Goal: Transaction & Acquisition: Purchase product/service

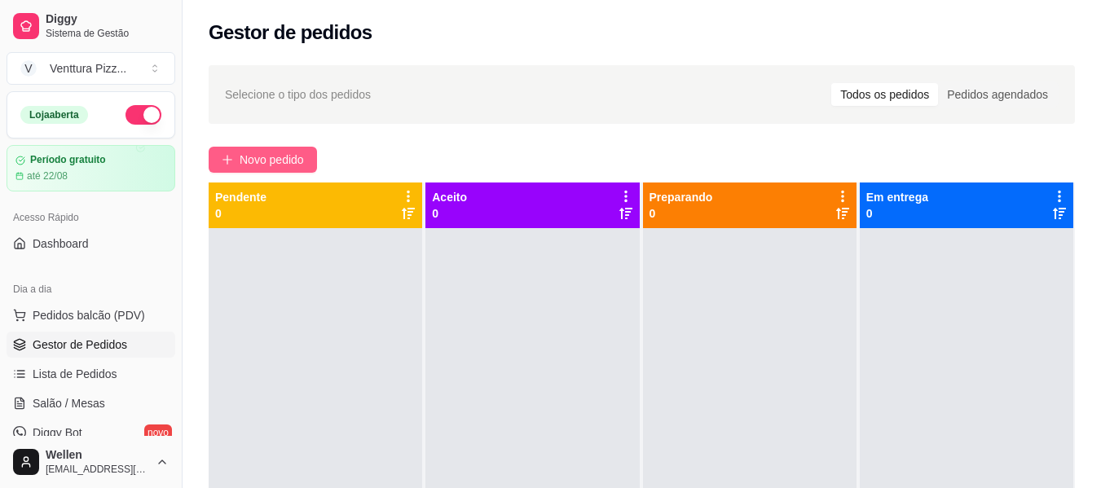
click at [263, 161] on span "Novo pedido" at bounding box center [272, 160] width 64 height 18
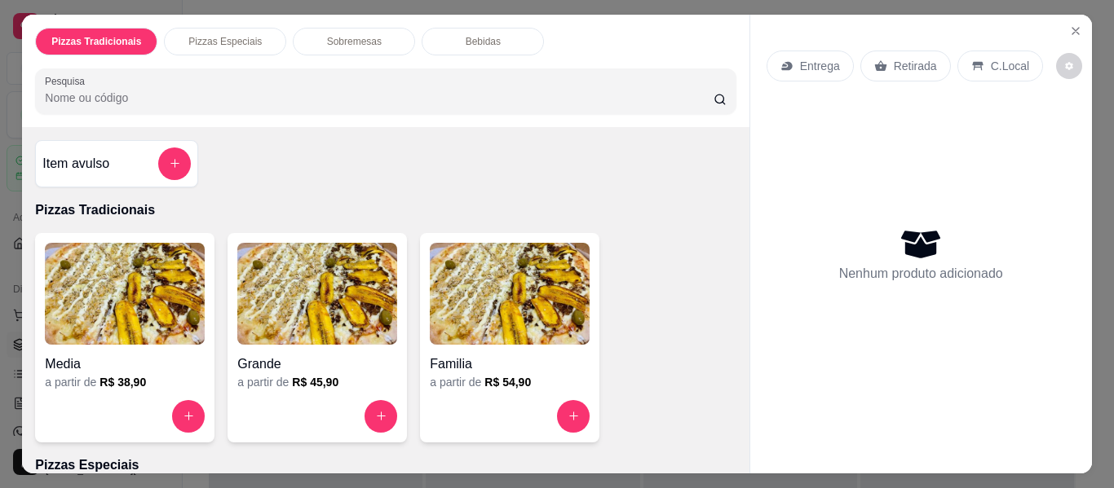
click at [307, 307] on img at bounding box center [317, 294] width 160 height 102
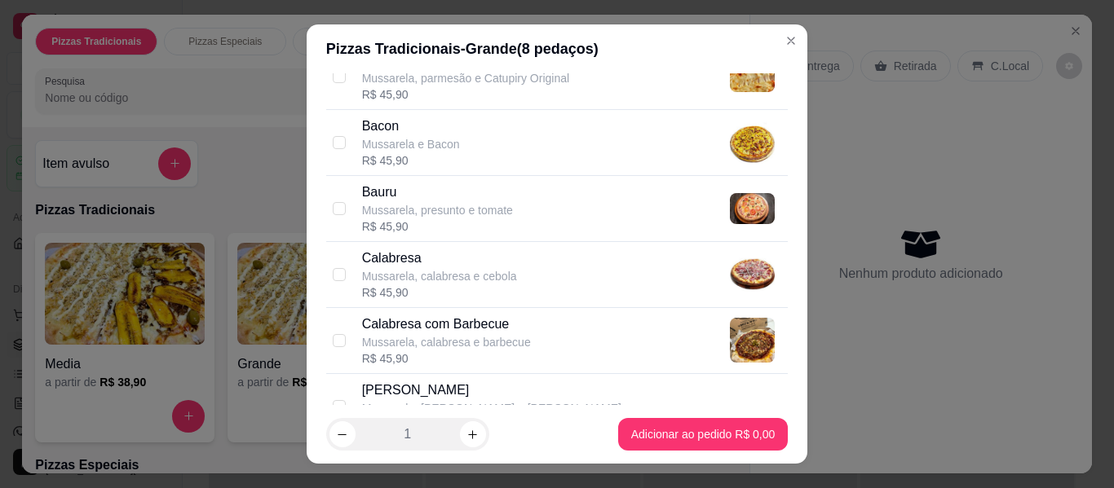
scroll to position [326, 0]
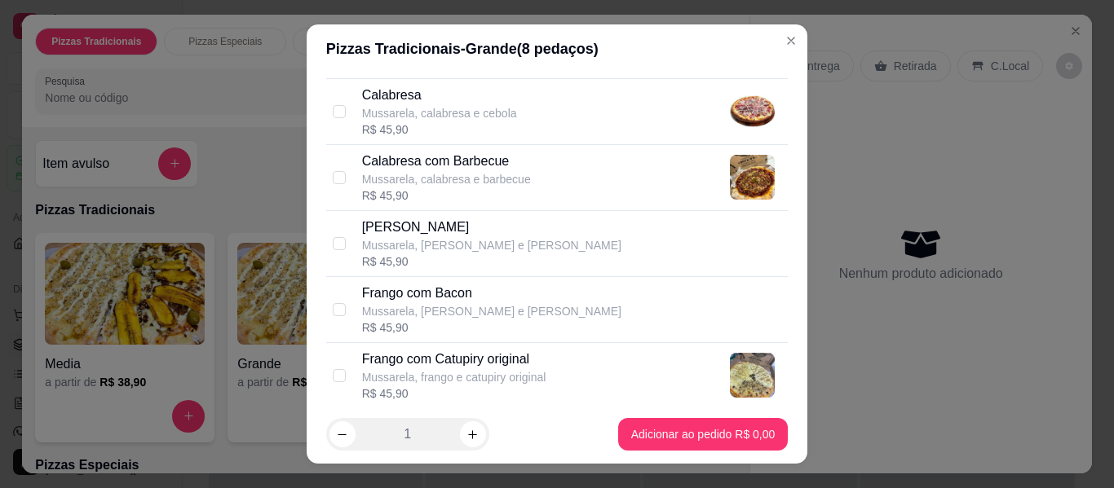
click at [430, 113] on p "Mussarela, calabresa e cebola" at bounding box center [439, 113] width 155 height 16
checkbox input "true"
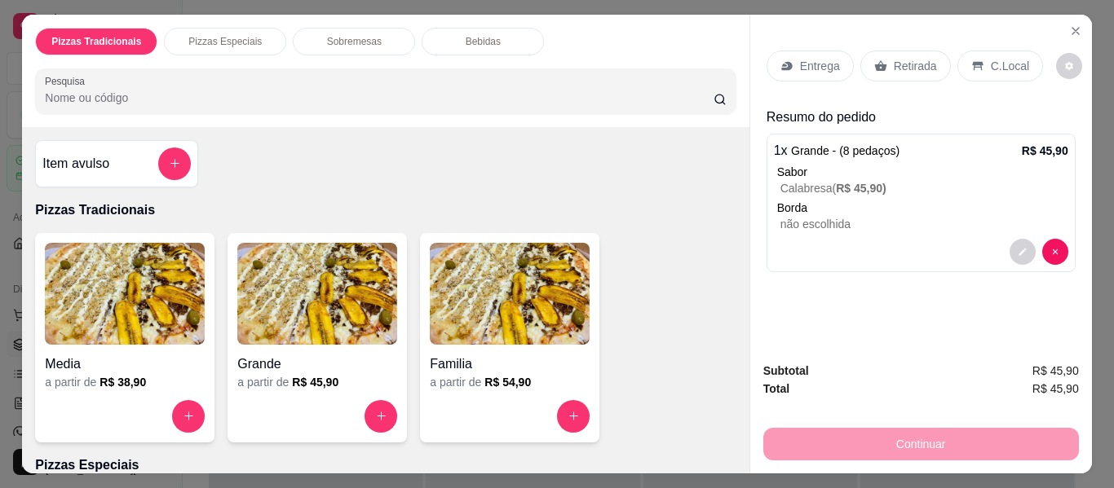
click at [244, 317] on img at bounding box center [317, 294] width 160 height 102
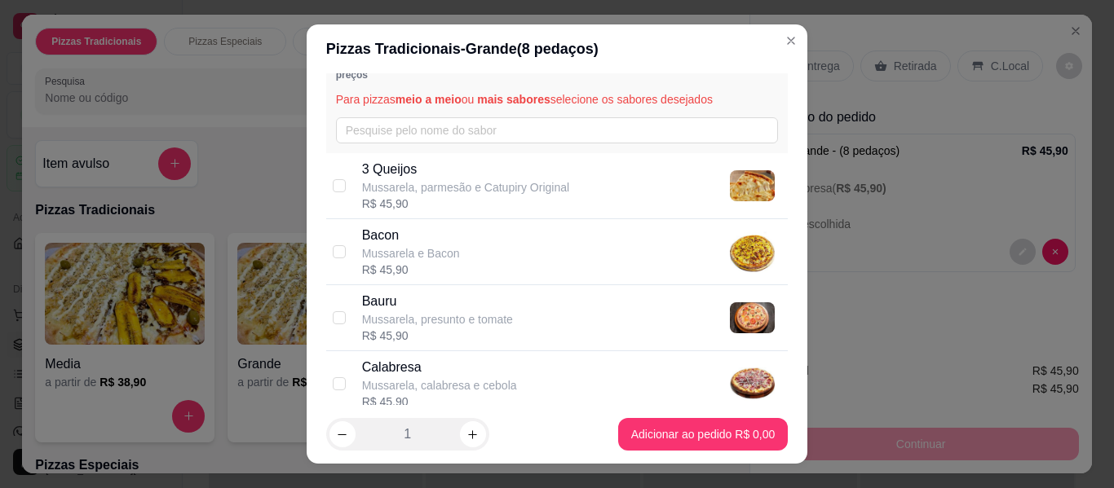
scroll to position [82, 0]
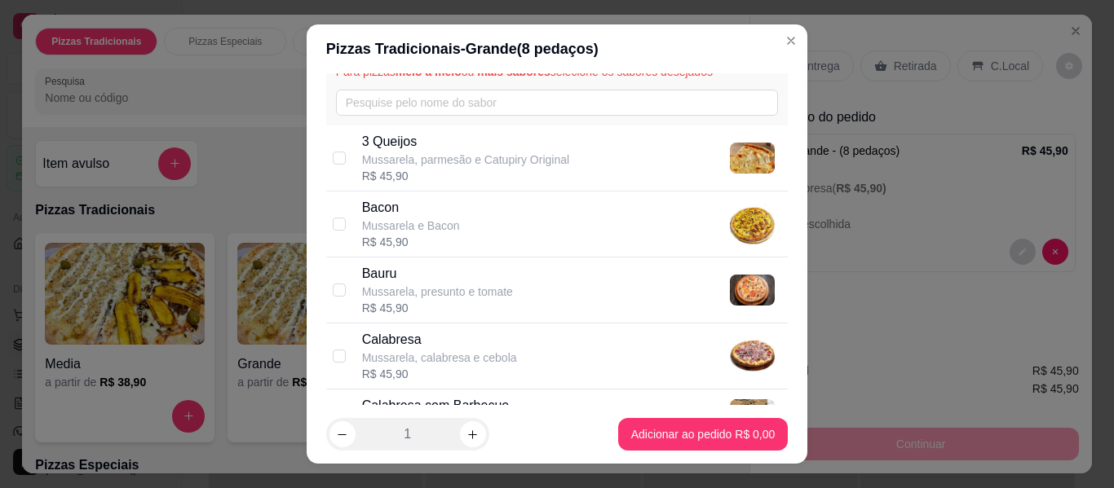
click at [481, 350] on p "Mussarela, calabresa e cebola" at bounding box center [439, 358] width 155 height 16
checkbox input "true"
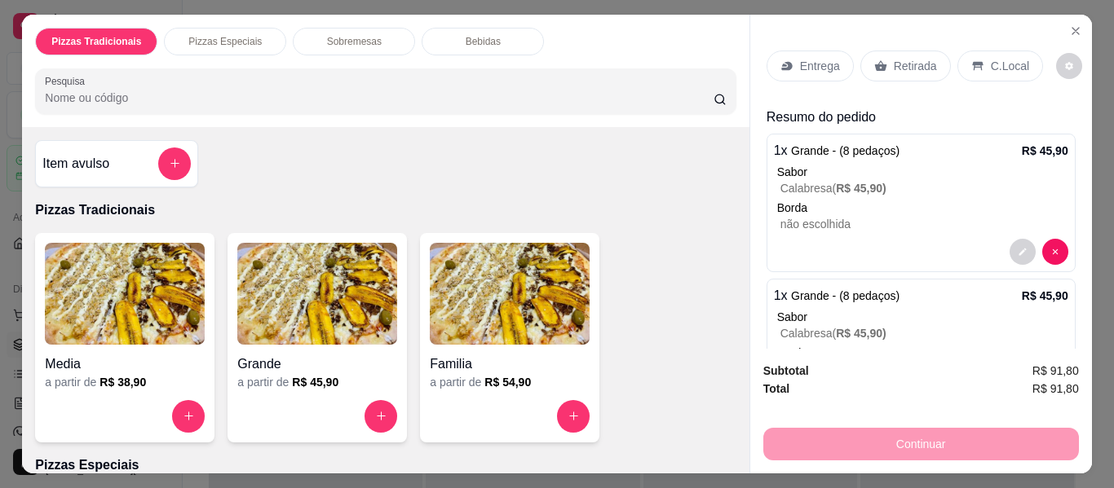
click at [315, 345] on div "Grande" at bounding box center [317, 359] width 160 height 29
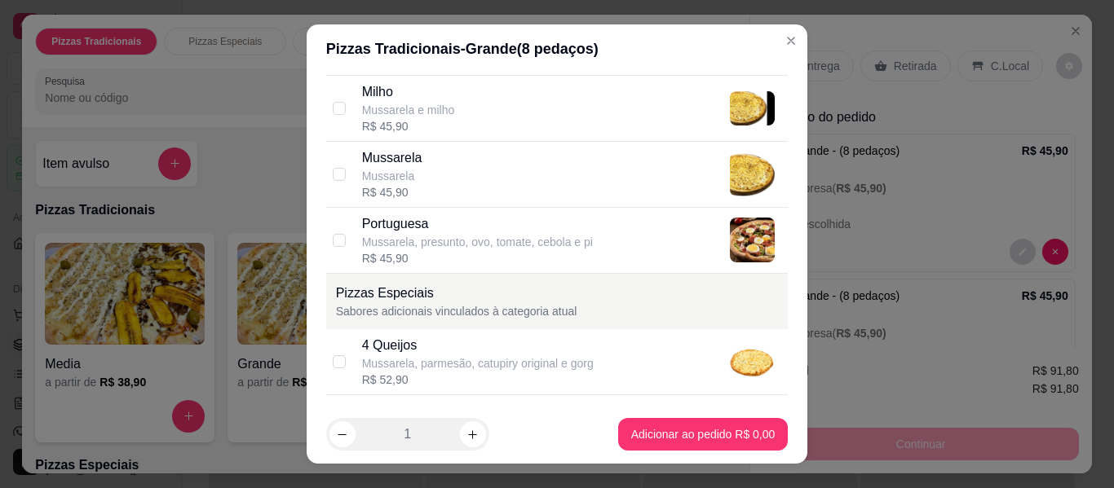
scroll to position [815, 0]
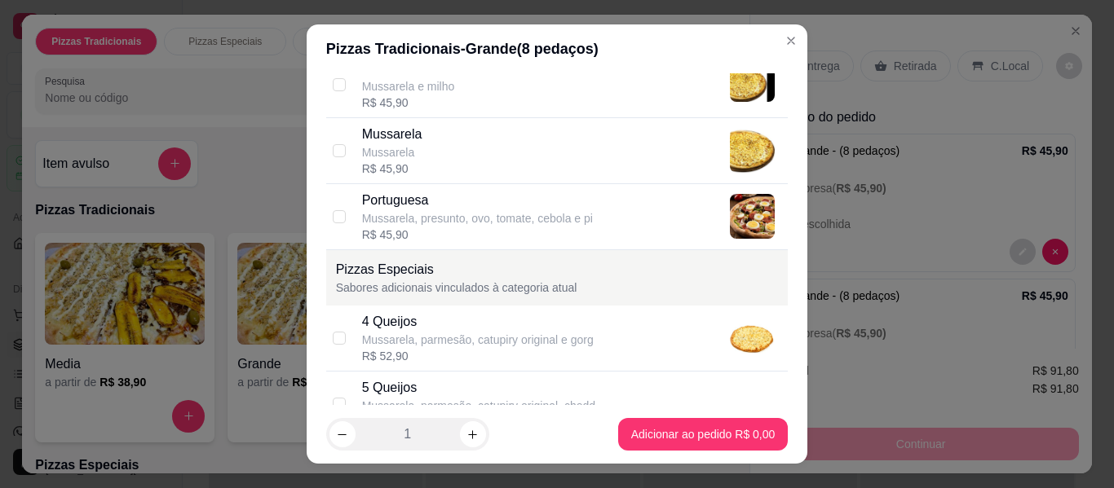
click at [408, 212] on p "Mussarela, presunto, ovo, tomate, cebola e pi" at bounding box center [477, 218] width 231 height 16
checkbox input "true"
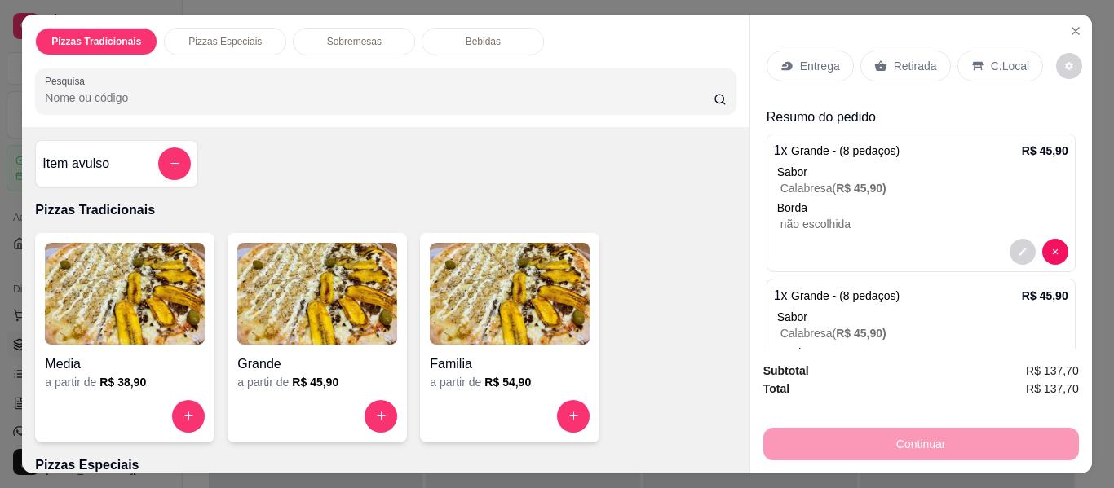
click at [315, 327] on img at bounding box center [317, 294] width 160 height 102
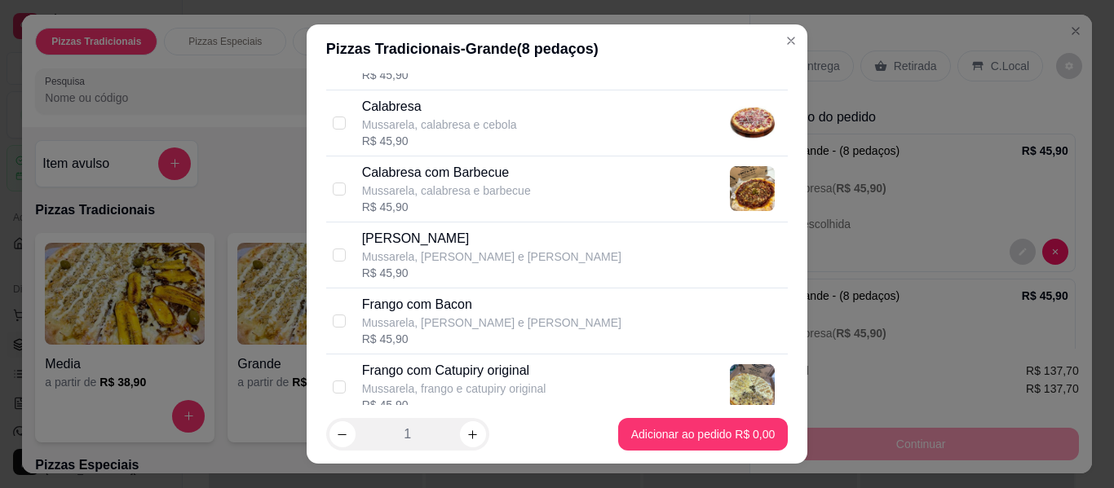
scroll to position [326, 0]
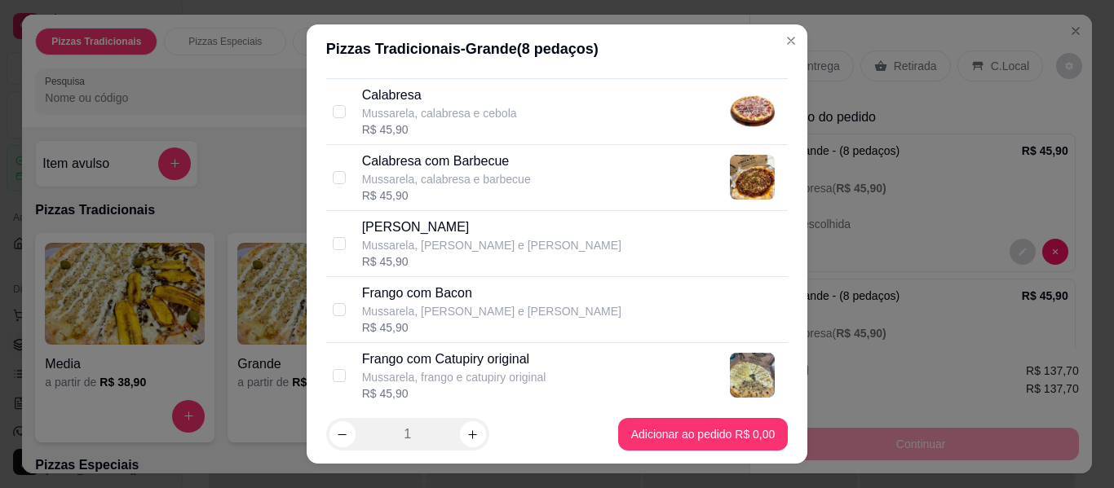
click at [399, 233] on p "[PERSON_NAME]" at bounding box center [491, 228] width 259 height 20
checkbox input "true"
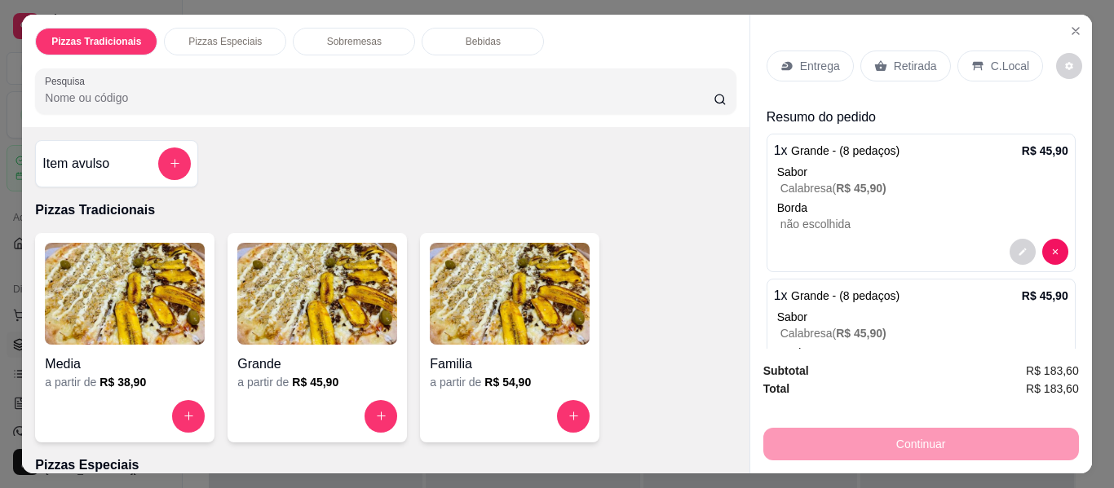
click at [338, 345] on div "Grande" at bounding box center [317, 359] width 160 height 29
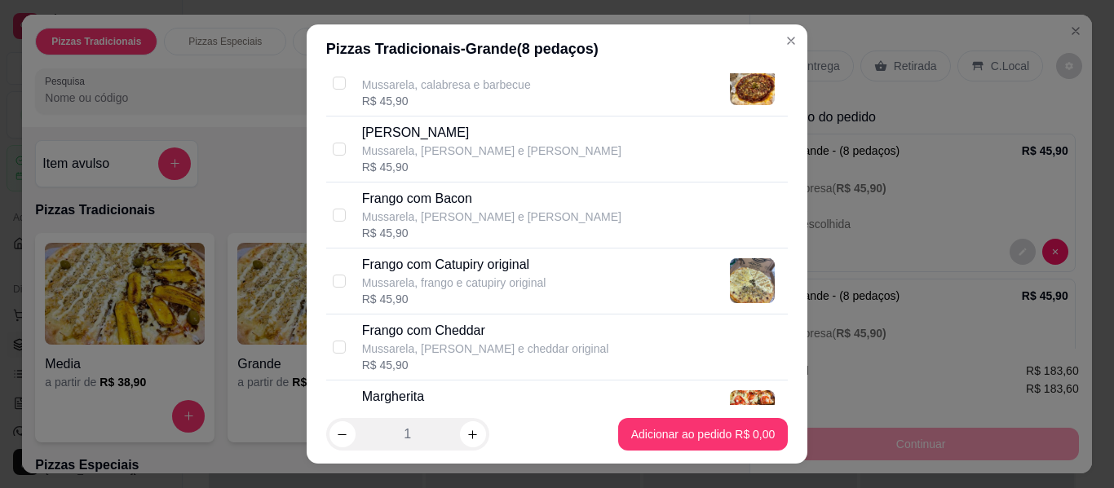
scroll to position [408, 0]
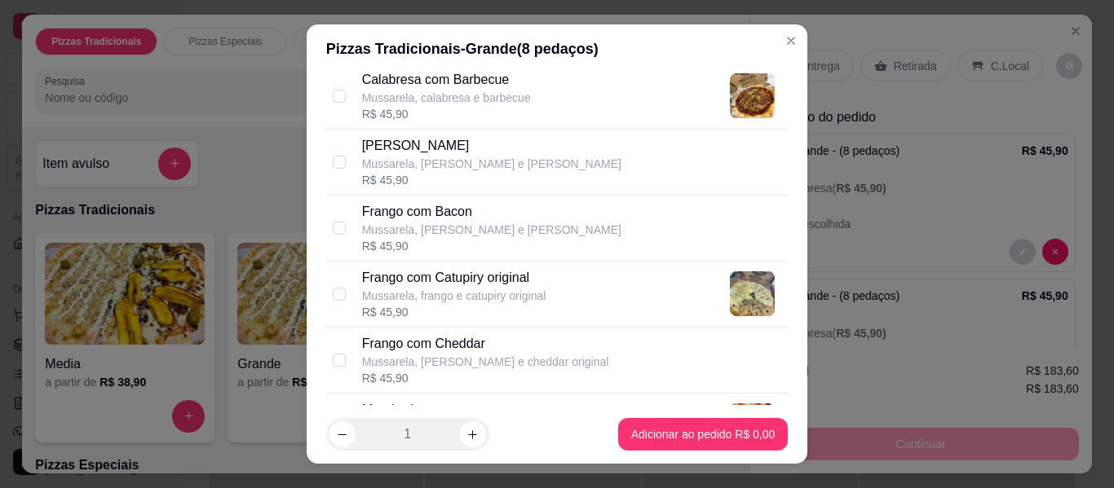
click at [454, 227] on p "Mussarela, [PERSON_NAME] e [PERSON_NAME]" at bounding box center [491, 230] width 259 height 16
checkbox input "true"
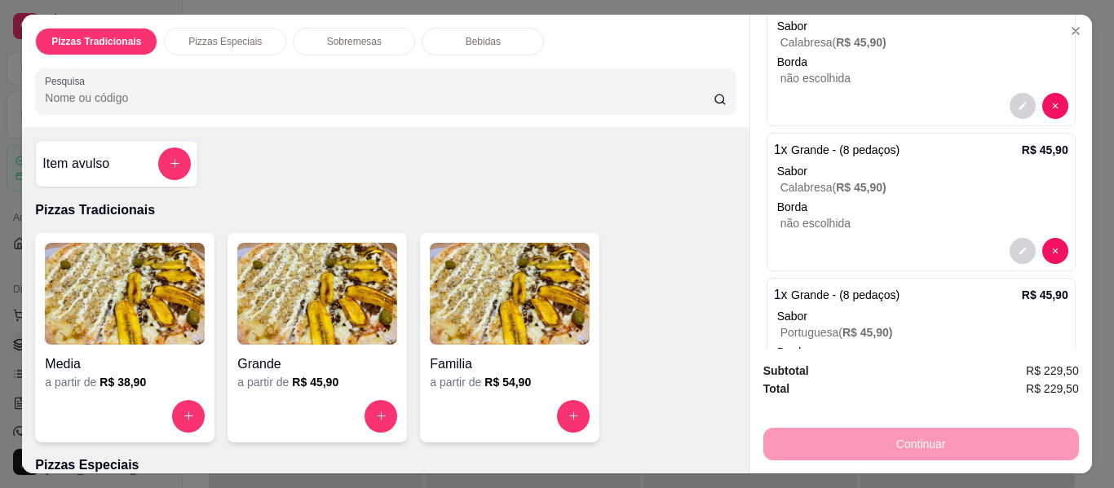
scroll to position [0, 0]
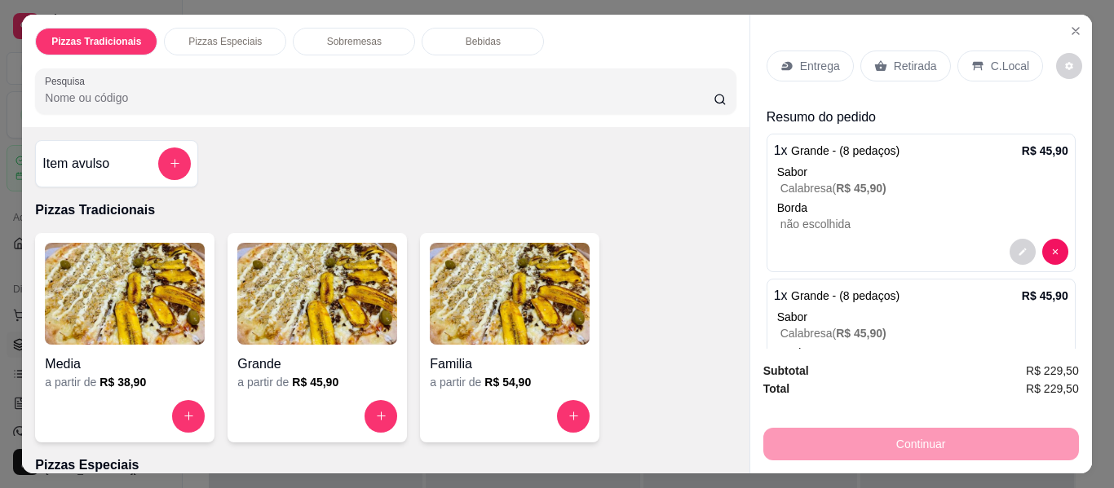
click at [823, 60] on p "Entrega" at bounding box center [820, 66] width 40 height 16
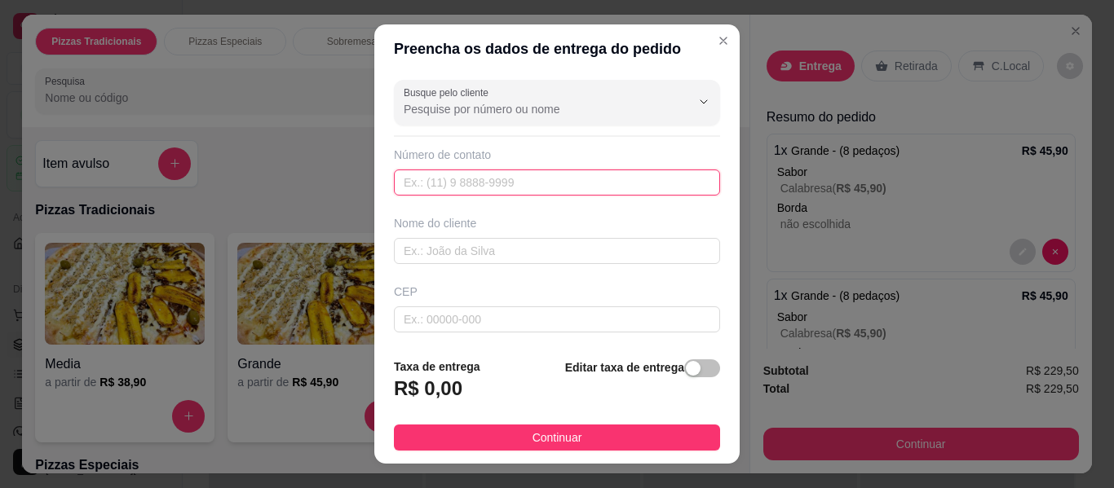
click at [579, 189] on input "text" at bounding box center [557, 183] width 326 height 26
paste input "[PHONE_NUMBER]"
type input "[PHONE_NUMBER]"
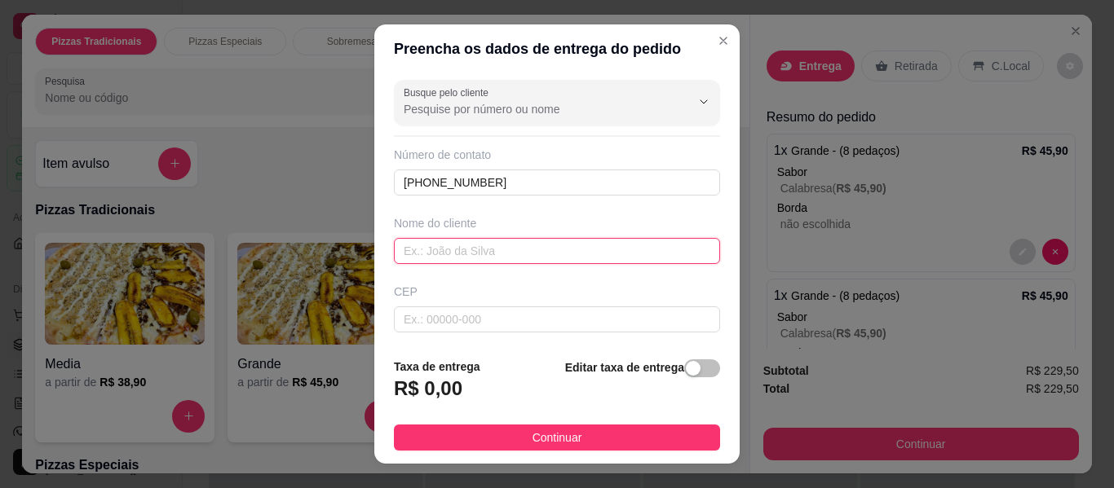
click at [572, 261] on input "text" at bounding box center [557, 251] width 326 height 26
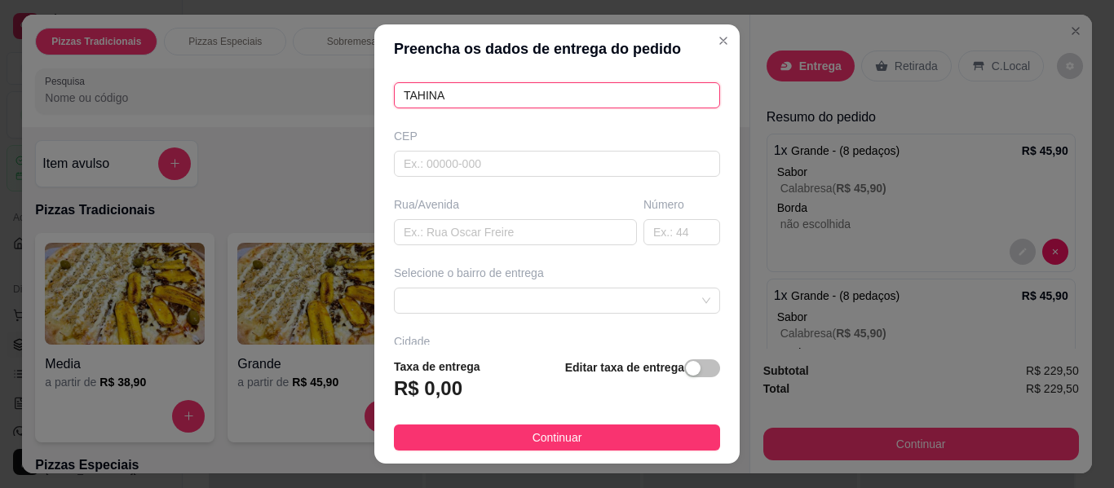
scroll to position [163, 0]
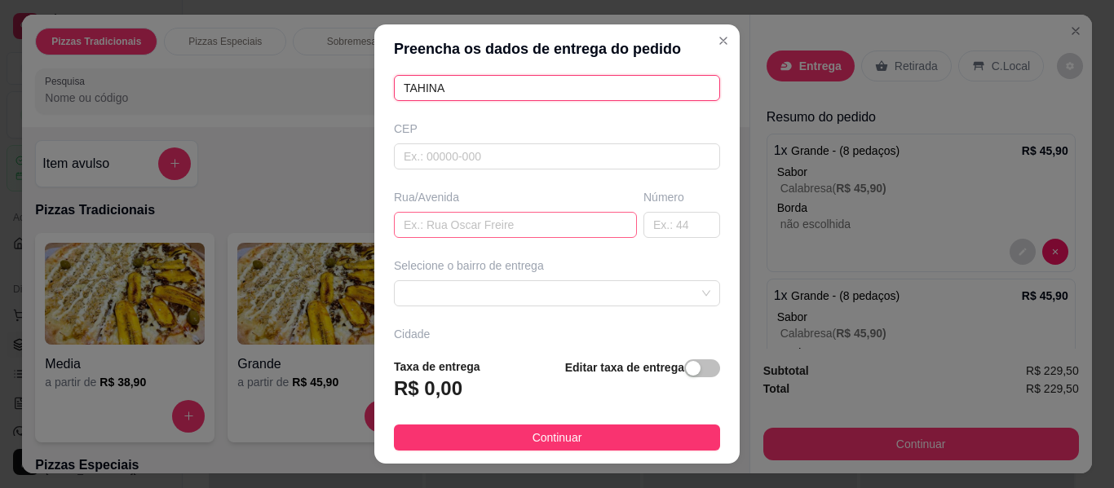
type input "TAHINA"
click at [489, 232] on input "text" at bounding box center [515, 225] width 243 height 26
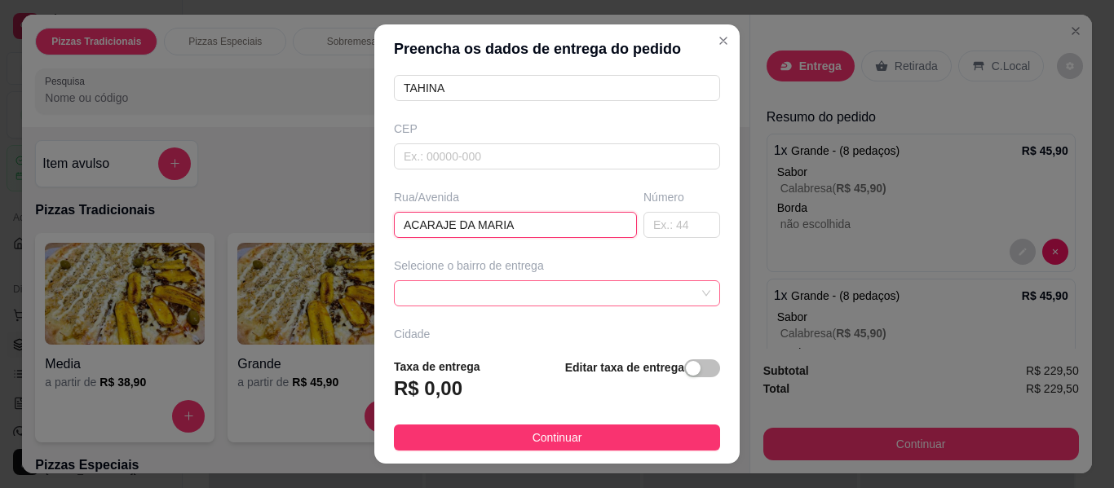
click at [653, 298] on span at bounding box center [557, 293] width 307 height 24
type input "ACARAJE DA MARIA"
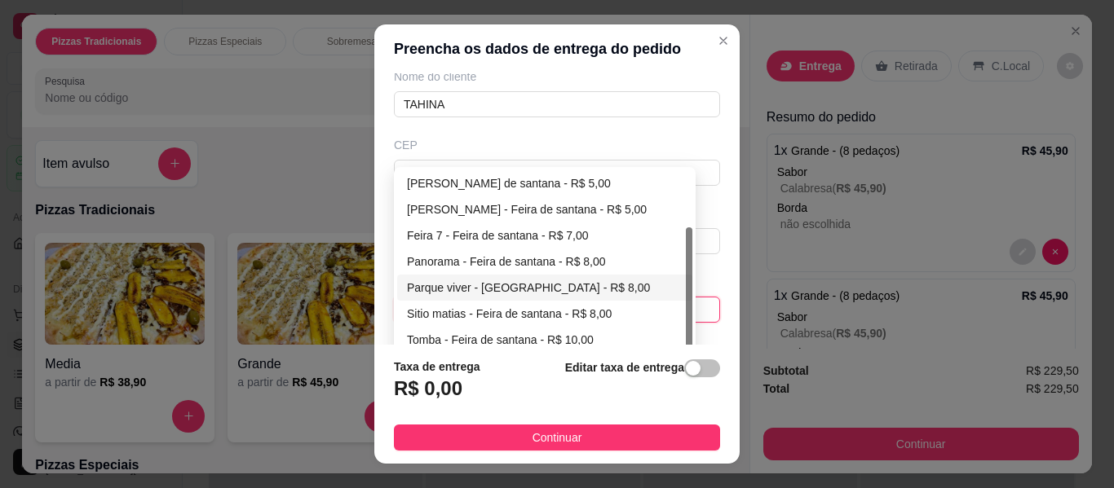
scroll to position [245, 0]
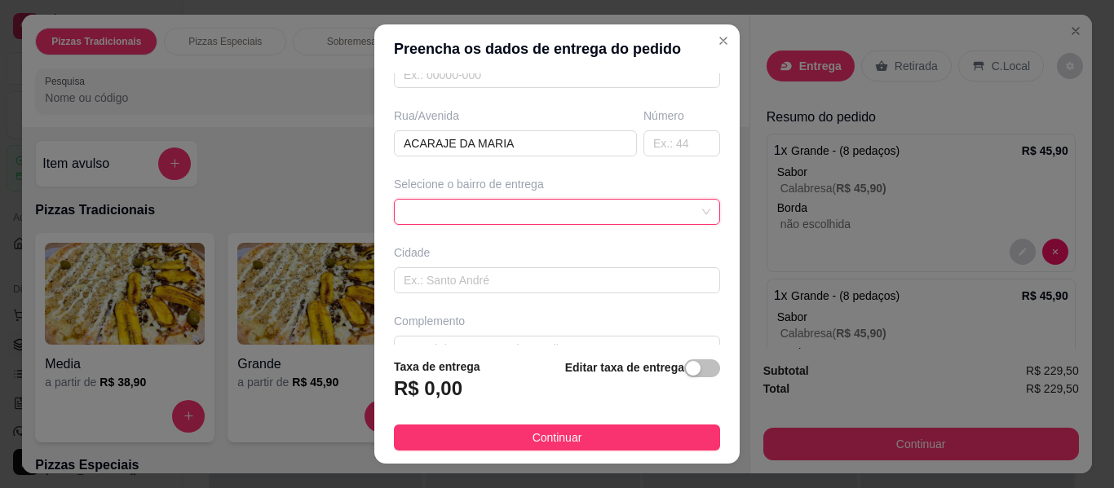
click at [585, 329] on div "Complemento" at bounding box center [556, 337] width 333 height 49
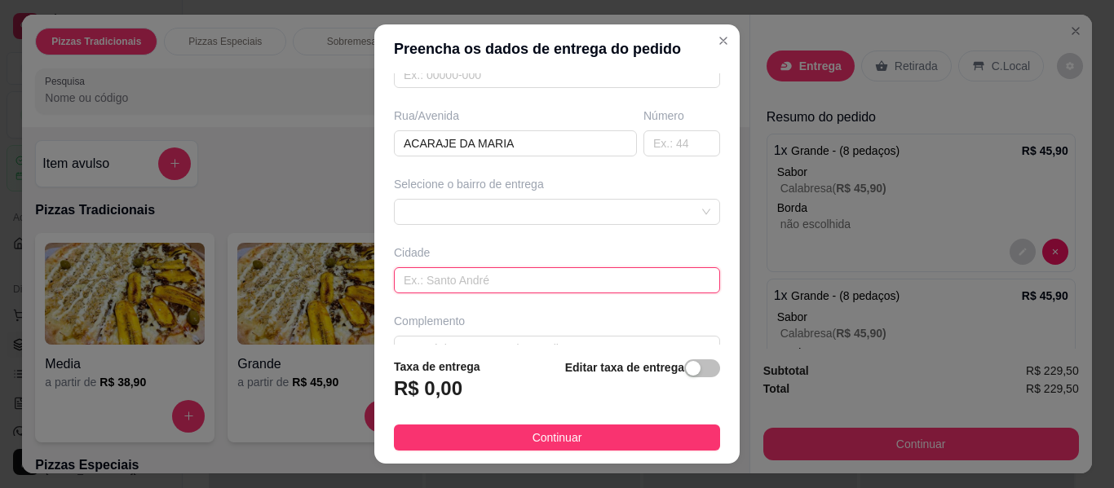
click at [503, 288] on input "text" at bounding box center [557, 280] width 326 height 26
type input "CIDADE NOV A"
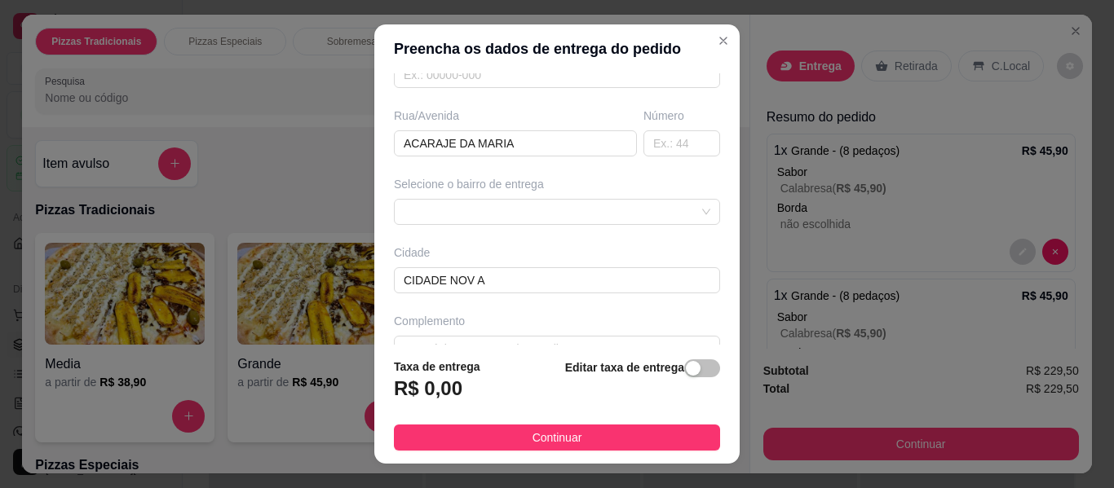
click at [439, 386] on h3 "R$ 0,00" at bounding box center [428, 389] width 68 height 26
click at [672, 216] on div "688116f356585bea4991ab1d 6881170556585bea4991ab20 [PERSON_NAME] - Feira de sant…" at bounding box center [557, 212] width 326 height 26
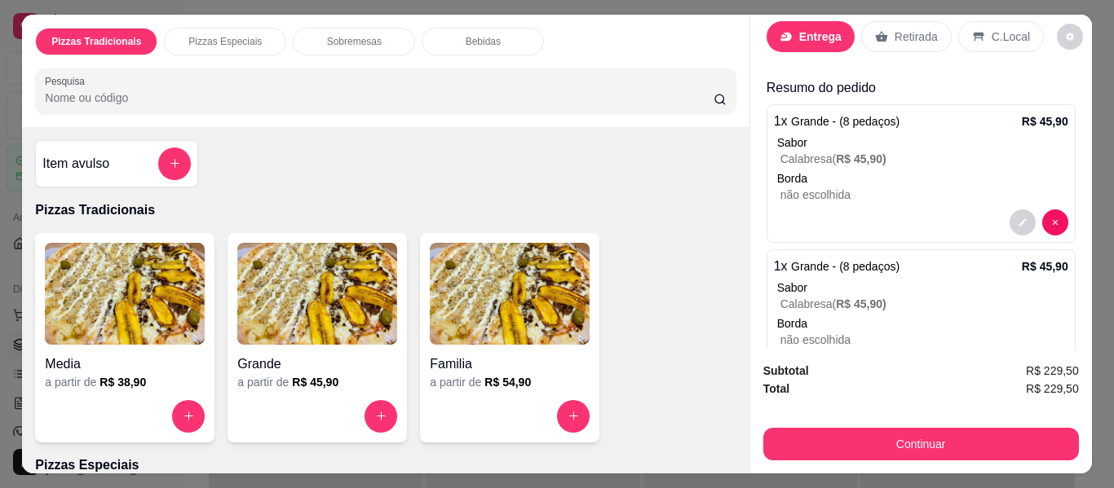
scroll to position [0, 0]
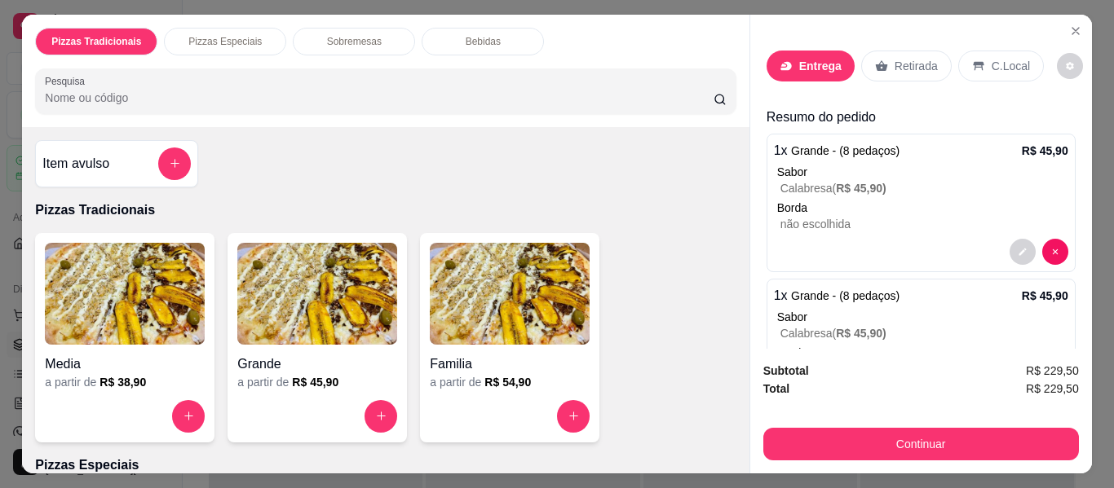
click at [807, 66] on p "Entrega" at bounding box center [820, 66] width 42 height 16
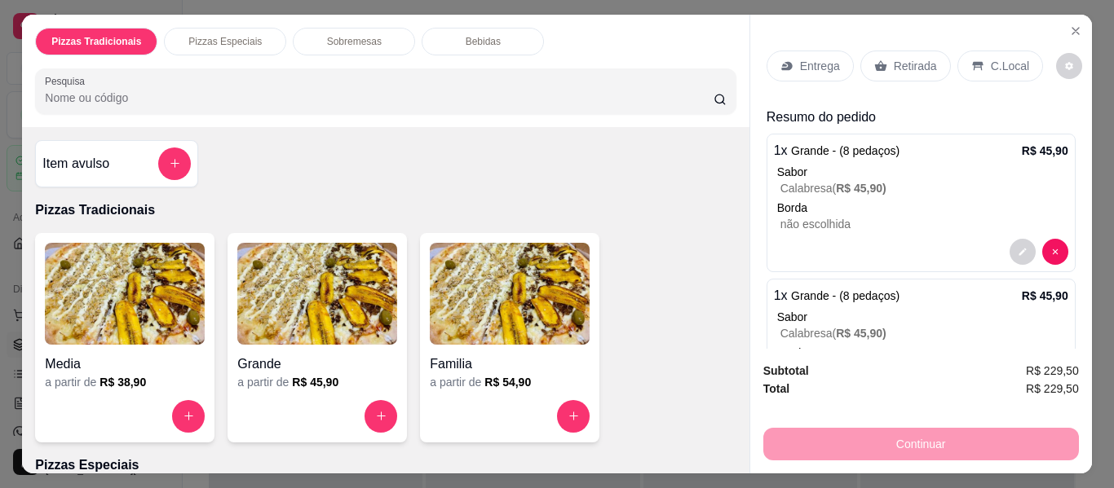
click at [879, 61] on icon at bounding box center [880, 66] width 13 height 13
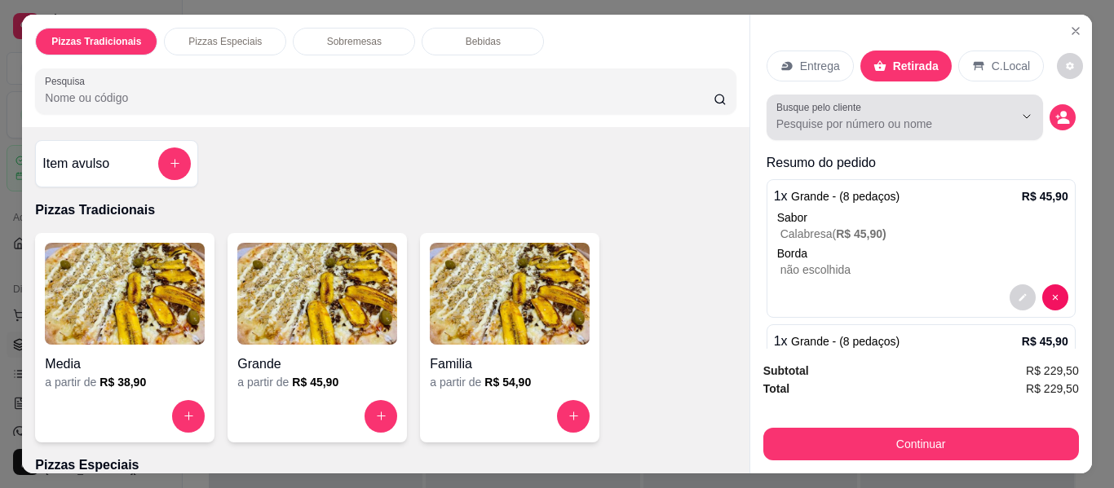
click at [937, 126] on div at bounding box center [904, 117] width 257 height 33
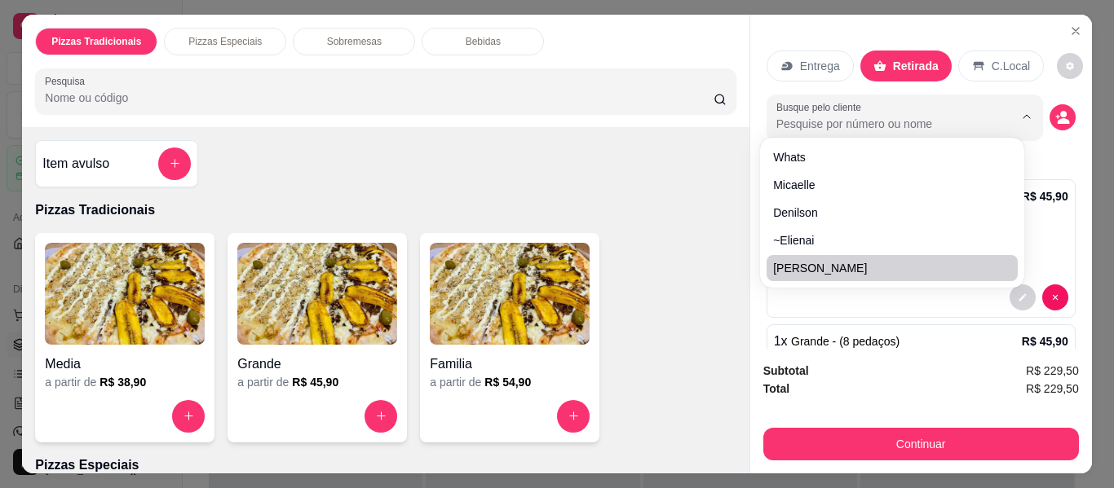
click at [920, 324] on div "1 x Grande - (8 pedaços) R$ 45,90 Sabor Calabresa ( R$ 45,90 ) Borda não escolh…" at bounding box center [920, 393] width 309 height 139
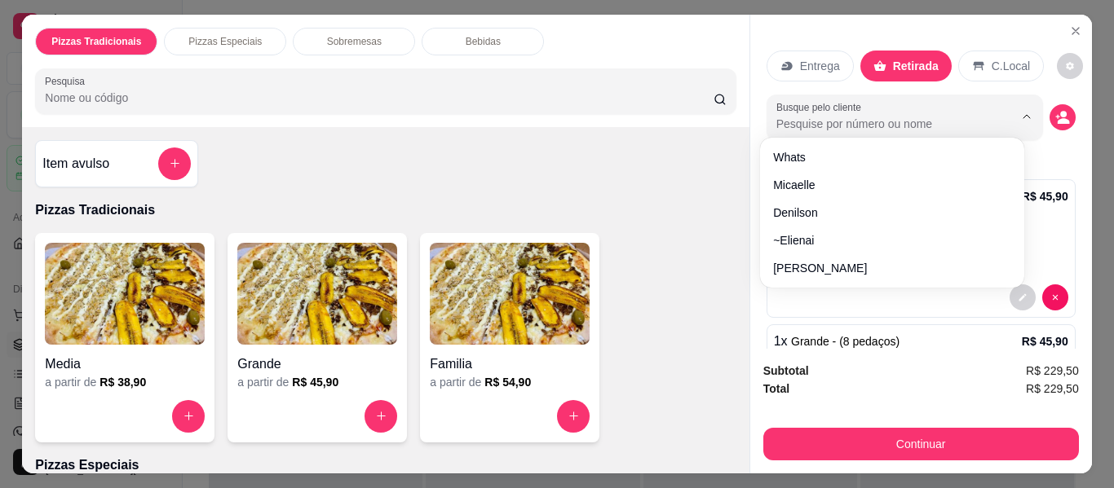
click at [672, 338] on div "Media a partir de R$ 38,90 Grande a partir de R$ 45,90 Familia a partir de R$ 5…" at bounding box center [385, 338] width 700 height 210
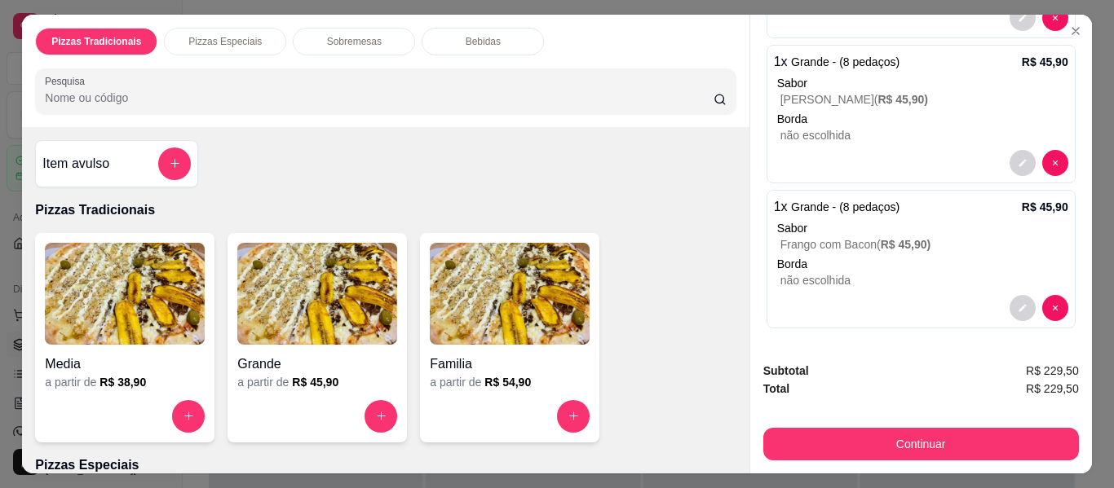
scroll to position [571, 0]
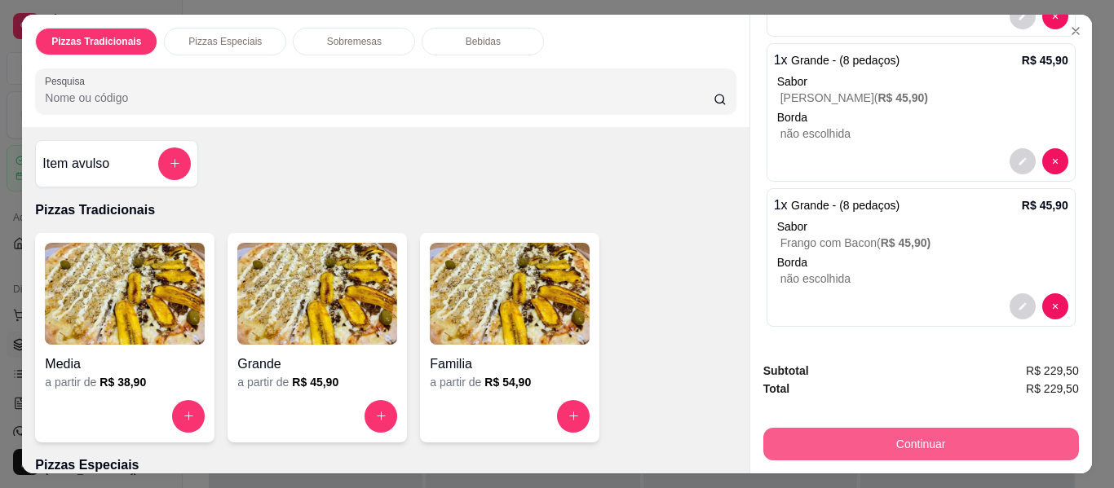
click at [967, 433] on button "Continuar" at bounding box center [920, 444] width 315 height 33
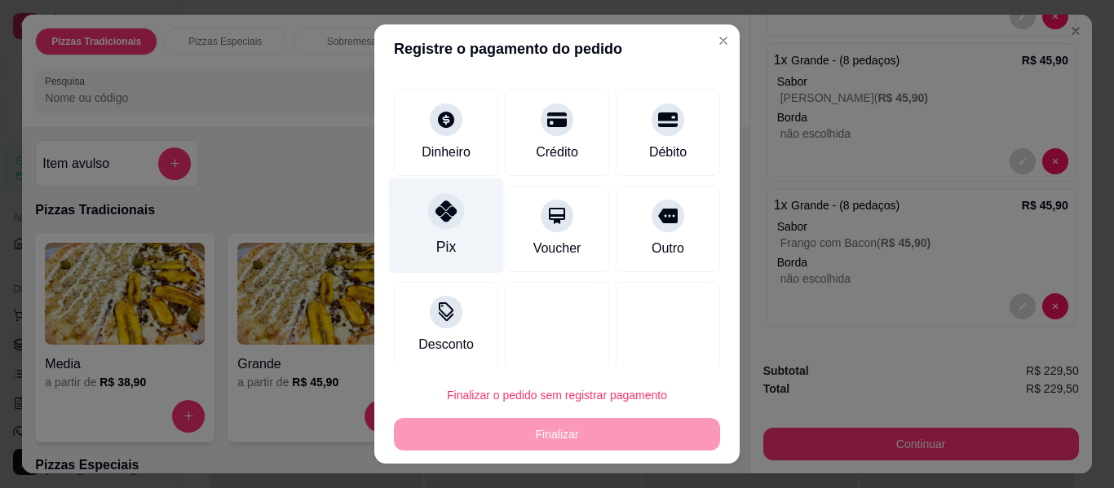
click at [443, 204] on icon at bounding box center [445, 211] width 21 height 21
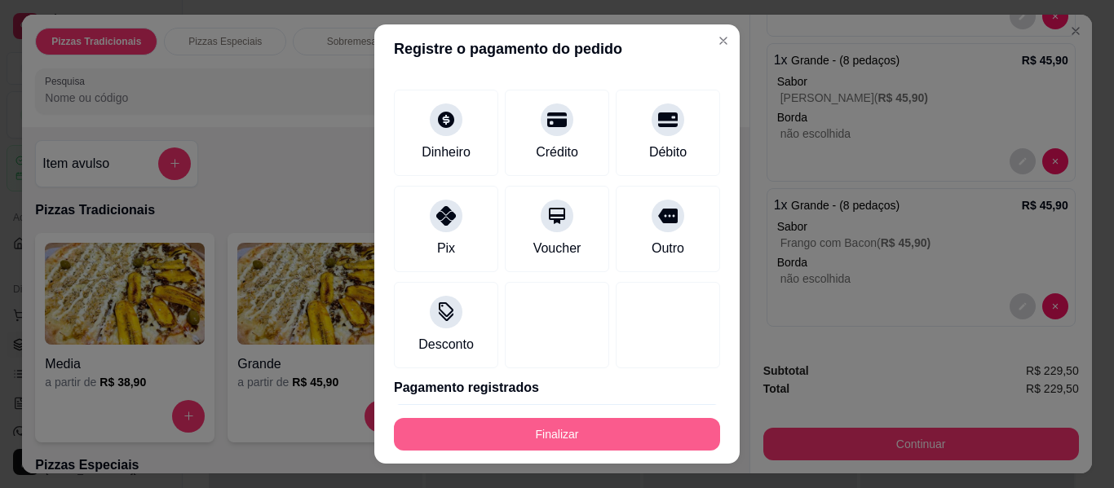
click at [527, 429] on button "Finalizar" at bounding box center [557, 434] width 326 height 33
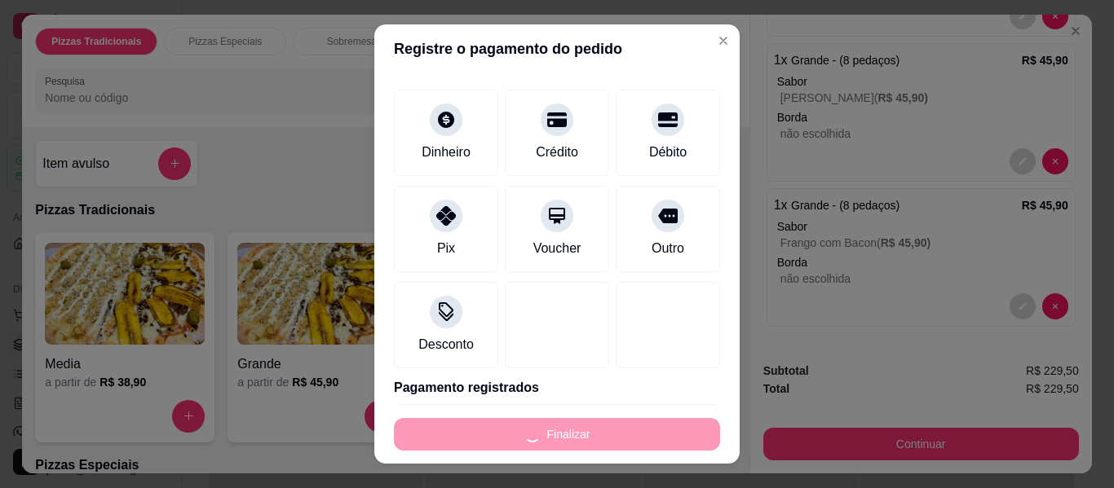
type input "-R$ 229,50"
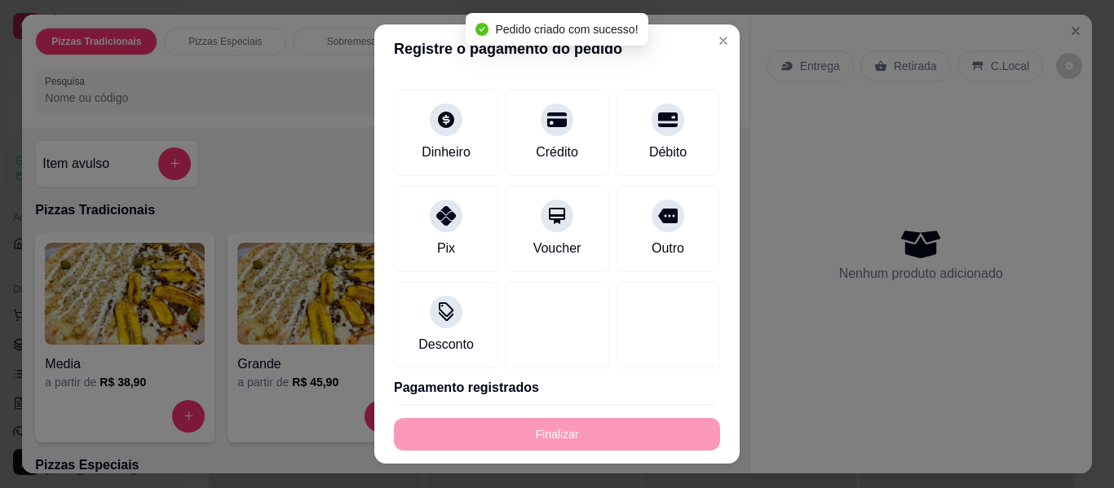
scroll to position [0, 0]
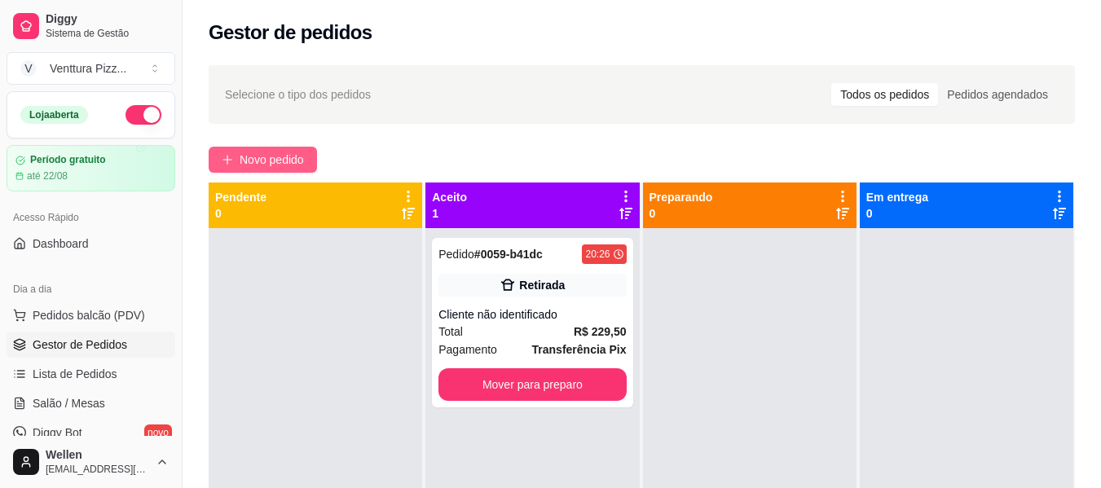
click at [279, 161] on span "Novo pedido" at bounding box center [272, 160] width 64 height 18
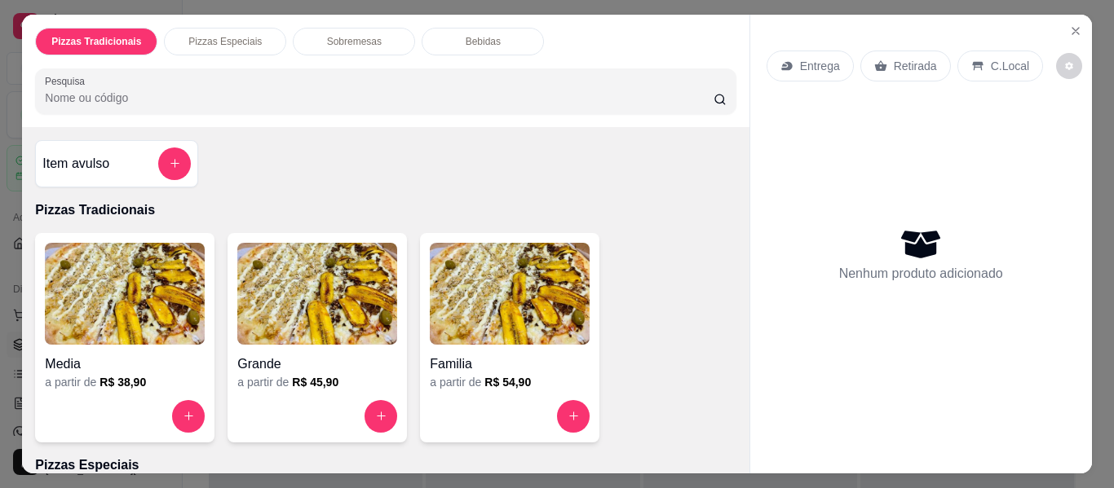
click at [485, 322] on img at bounding box center [510, 294] width 160 height 102
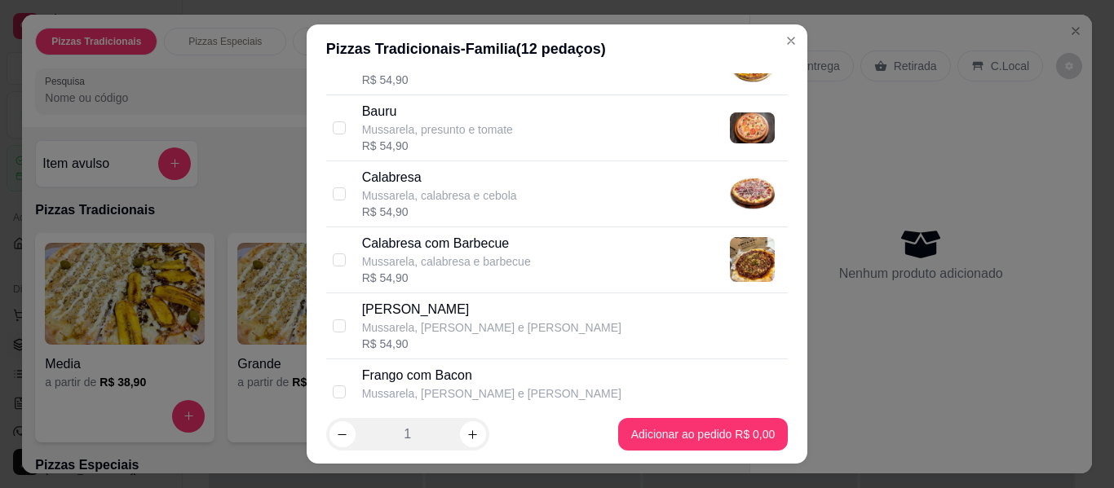
scroll to position [245, 0]
click at [495, 311] on div "[PERSON_NAME], [PERSON_NAME] e milho R$ 54,90" at bounding box center [572, 325] width 420 height 52
checkbox input "true"
click at [518, 174] on div "Calabresa Mussarela, calabresa e cebola R$ 54,90" at bounding box center [572, 193] width 420 height 52
checkbox input "true"
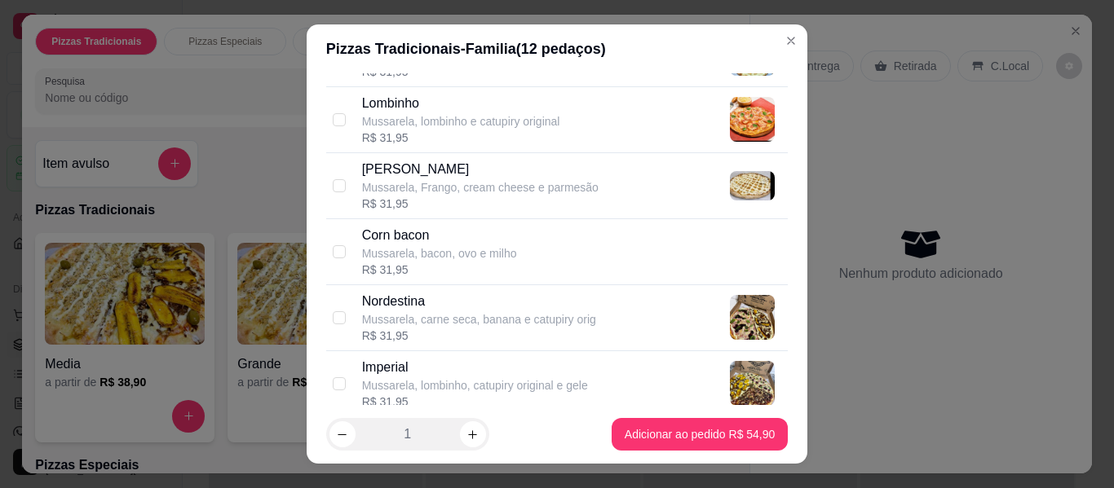
scroll to position [1304, 0]
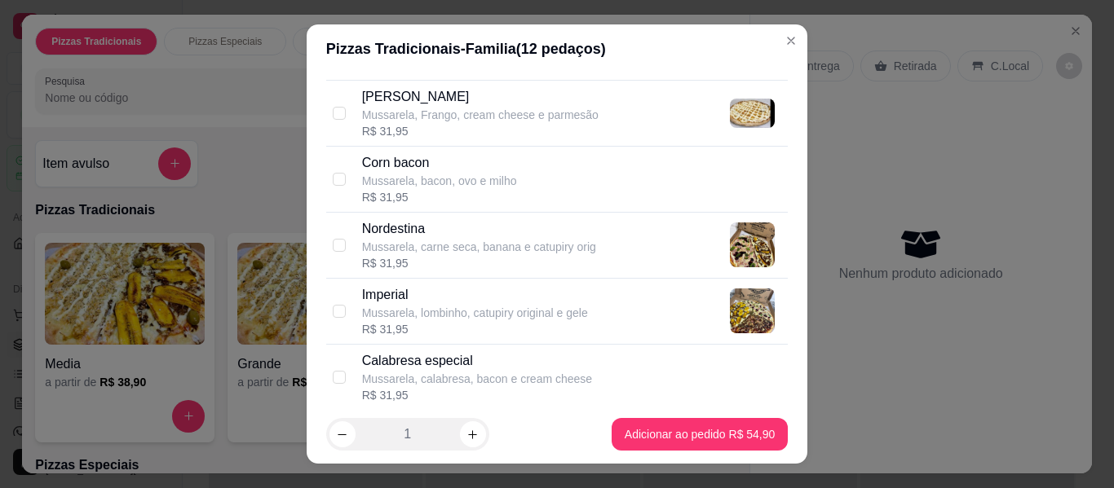
click at [483, 240] on div "Mussarela, carne seca, banana e catupiry orig" at bounding box center [479, 247] width 234 height 16
checkbox input "true"
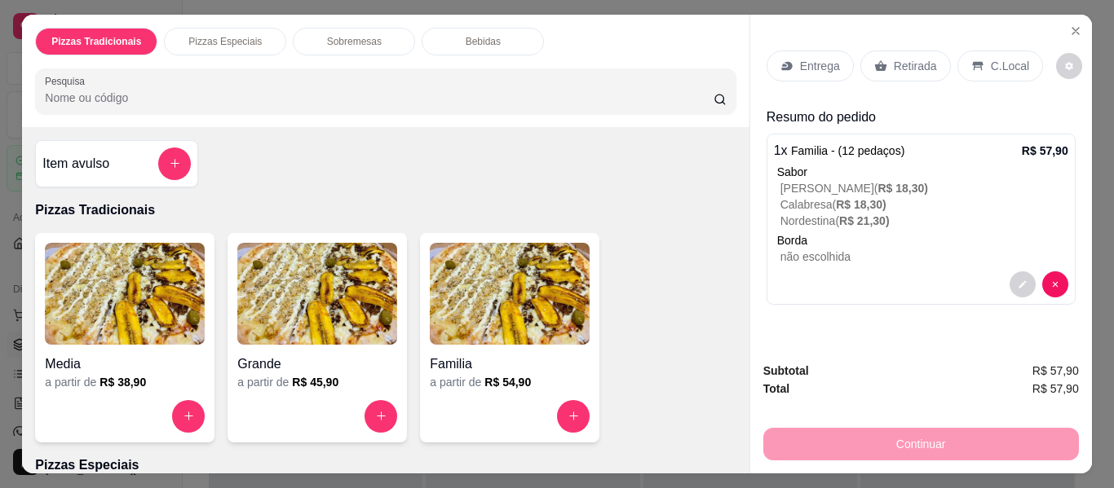
click at [808, 62] on p "Entrega" at bounding box center [820, 66] width 40 height 16
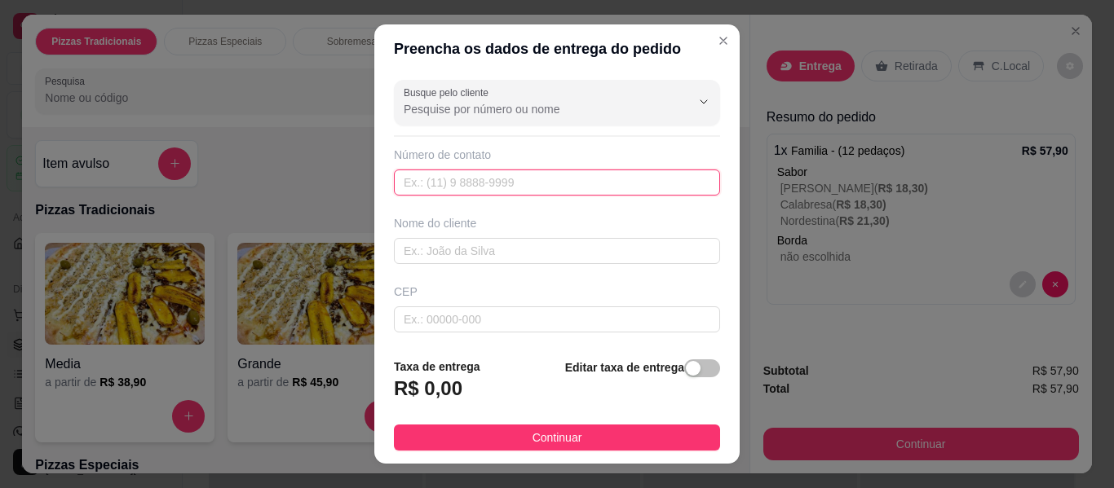
click at [580, 190] on input "text" at bounding box center [557, 183] width 326 height 26
click at [515, 179] on input "text" at bounding box center [557, 183] width 326 height 26
paste input "[PHONE_NUMBER]"
type input "[PHONE_NUMBER]"
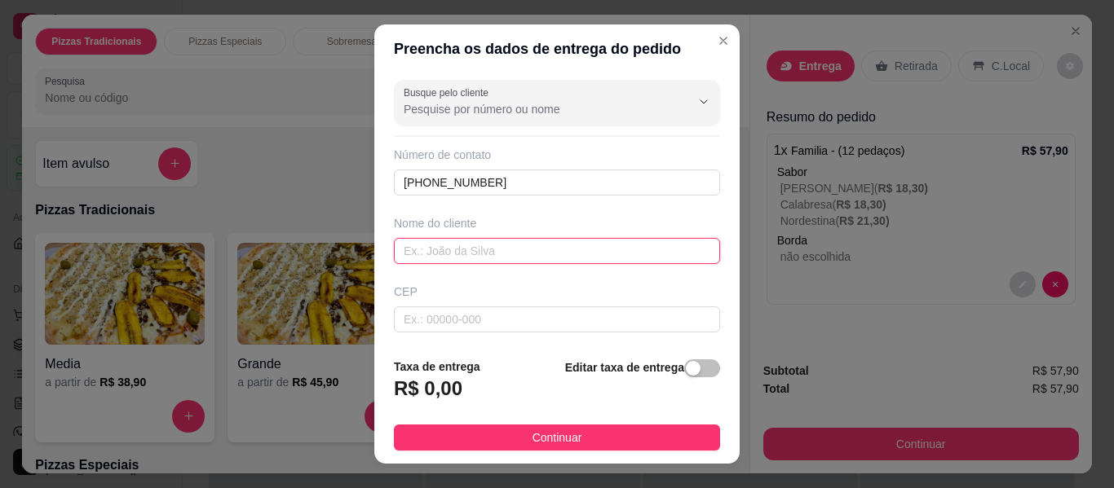
click at [563, 249] on input "text" at bounding box center [557, 251] width 326 height 26
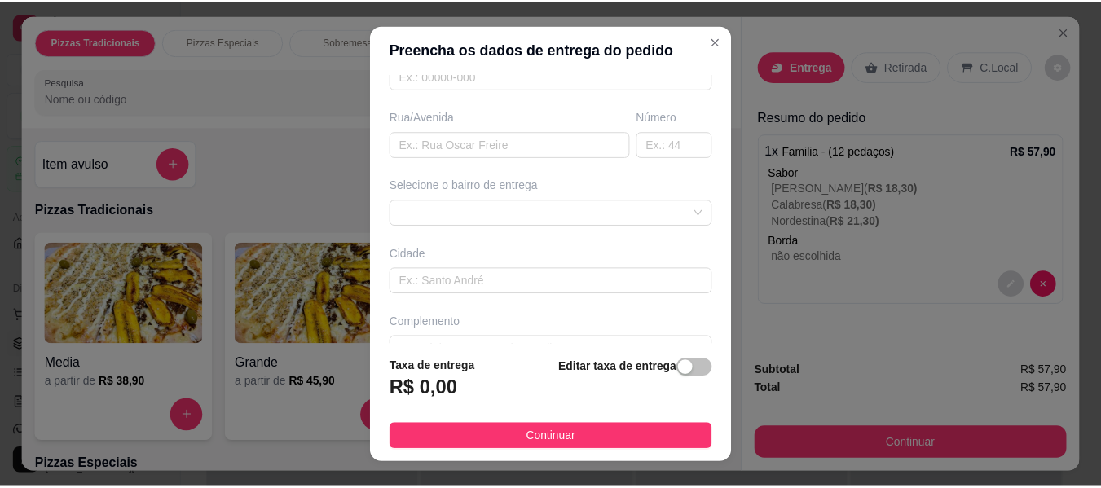
scroll to position [245, 0]
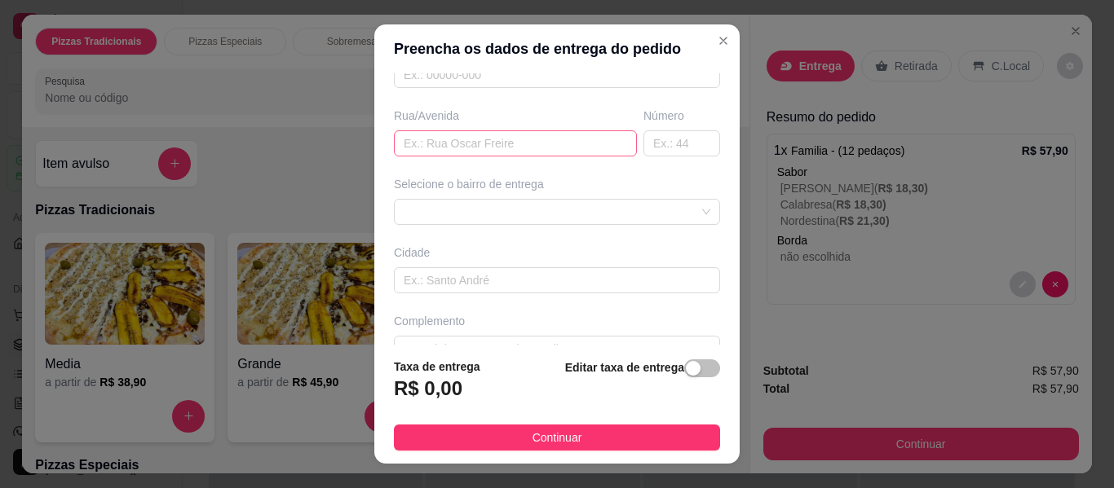
type input "[PERSON_NAME]"
click at [502, 153] on input "text" at bounding box center [515, 143] width 243 height 26
type input "[STREET_ADDRESS]"
click at [665, 161] on div "Busque pelo cliente Número de contato [PHONE_NUMBER] Nome do cliente [PERSON_NA…" at bounding box center [556, 208] width 365 height 271
click at [661, 136] on input "text" at bounding box center [681, 143] width 77 height 26
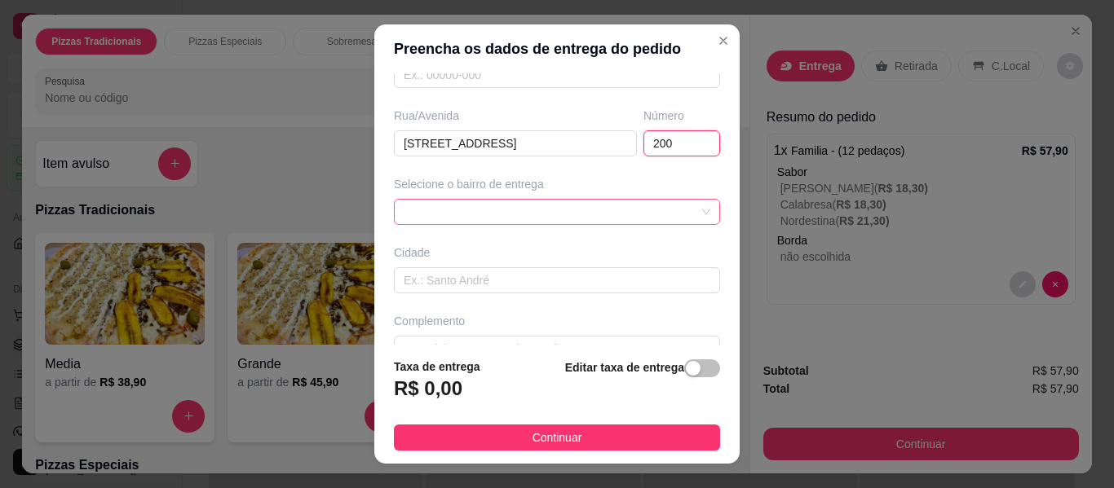
click at [562, 224] on div at bounding box center [557, 212] width 326 height 26
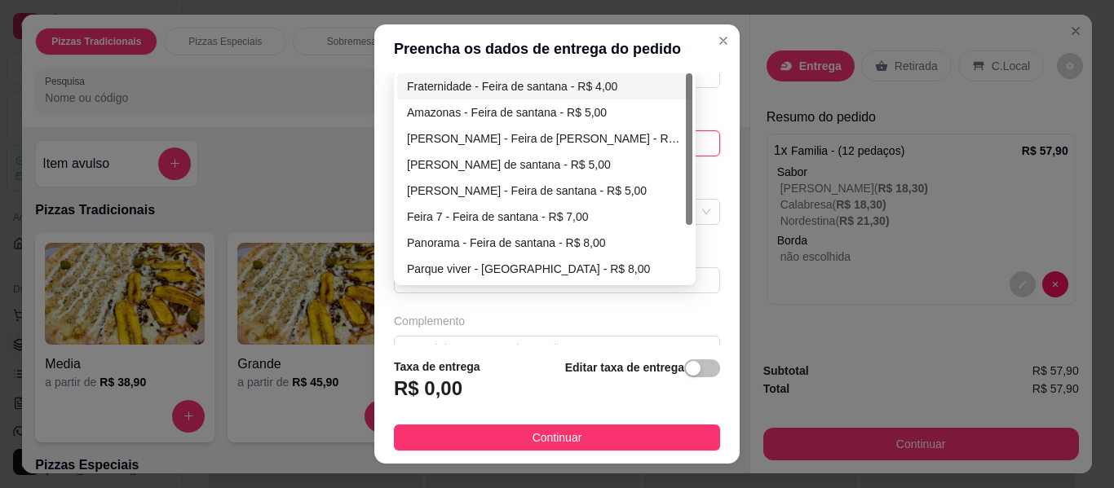
type input "200"
click at [520, 90] on div "Fraternidade - Feira de santana - R$ 4,00" at bounding box center [545, 86] width 276 height 18
type input "Feira de [PERSON_NAME]"
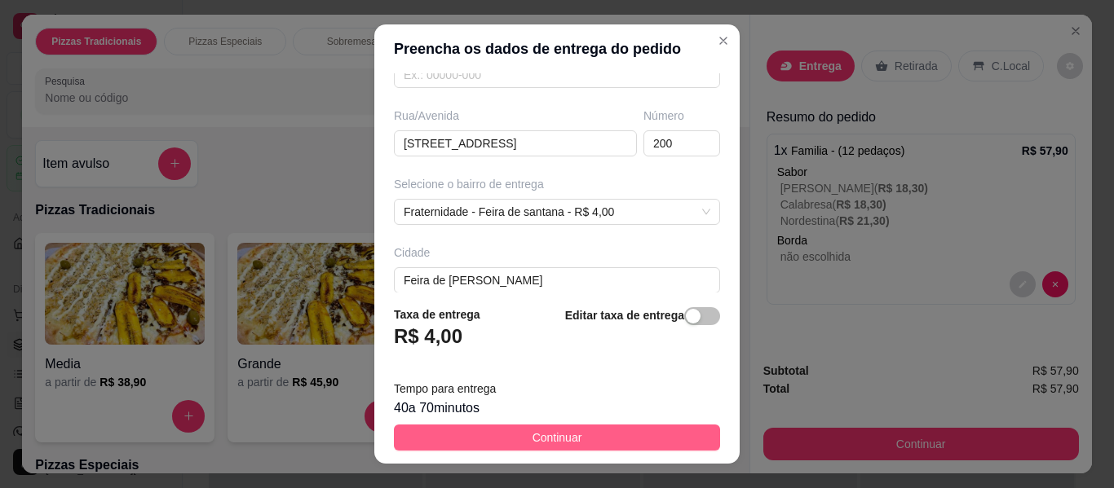
click at [518, 435] on button "Continuar" at bounding box center [557, 438] width 326 height 26
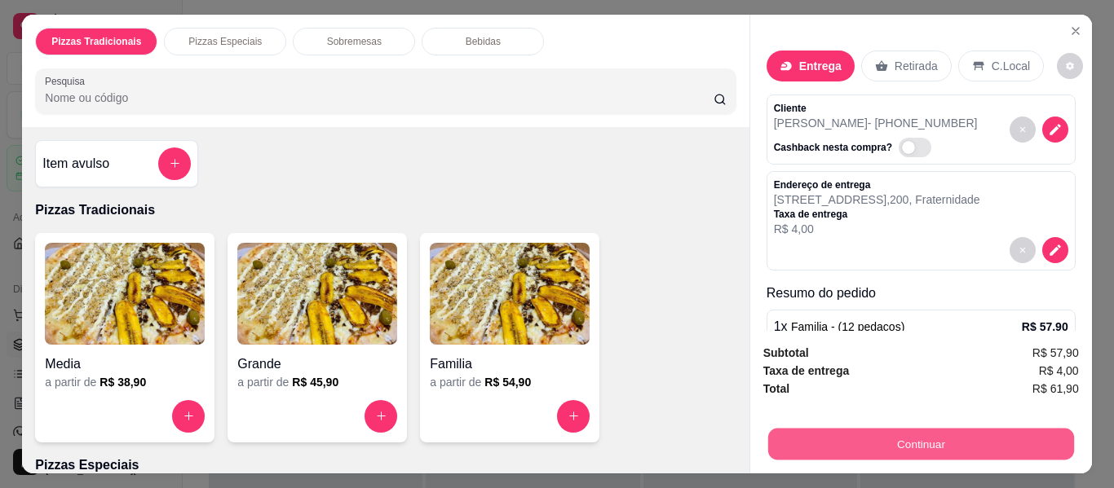
click at [847, 441] on button "Continuar" at bounding box center [920, 445] width 306 height 32
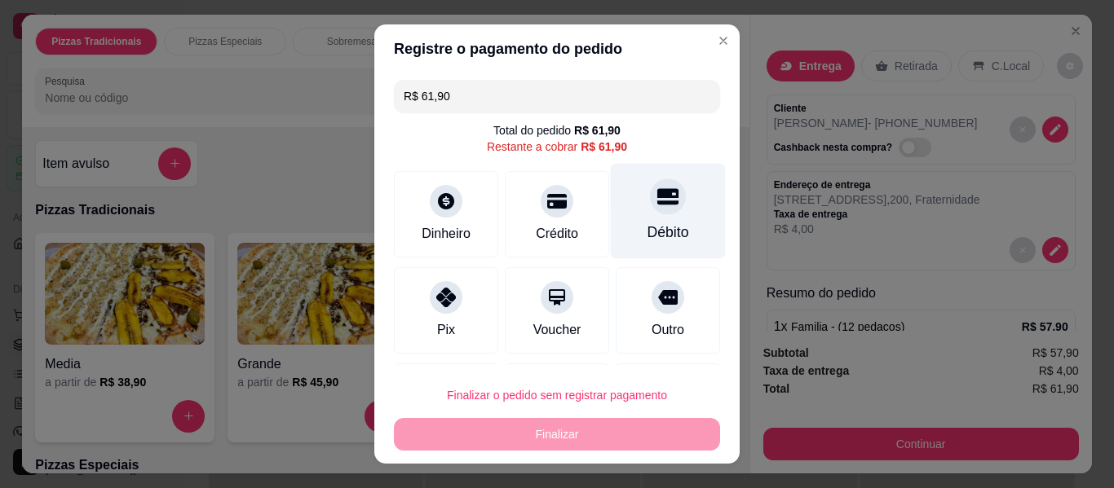
click at [647, 236] on div "Débito" at bounding box center [668, 232] width 42 height 21
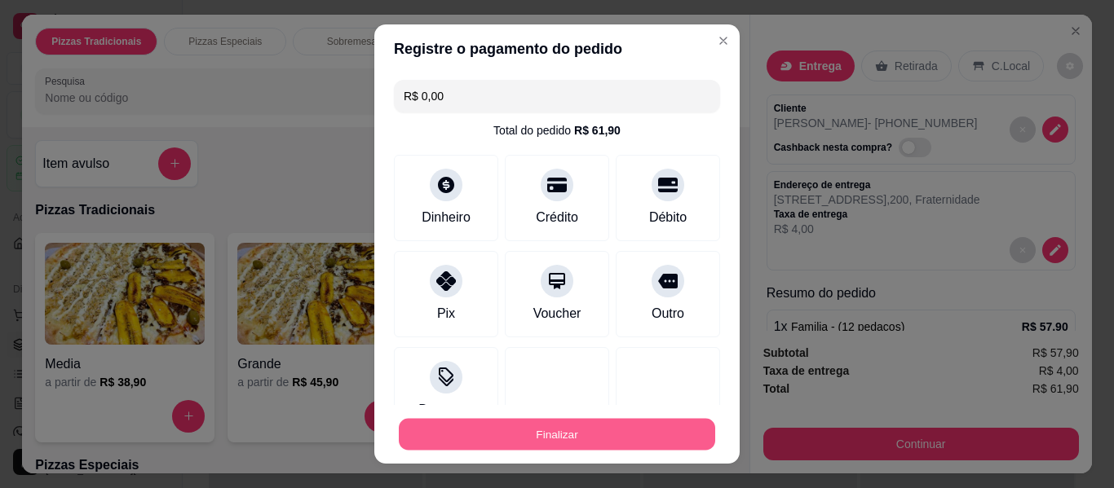
click at [540, 434] on button "Finalizar" at bounding box center [557, 435] width 316 height 32
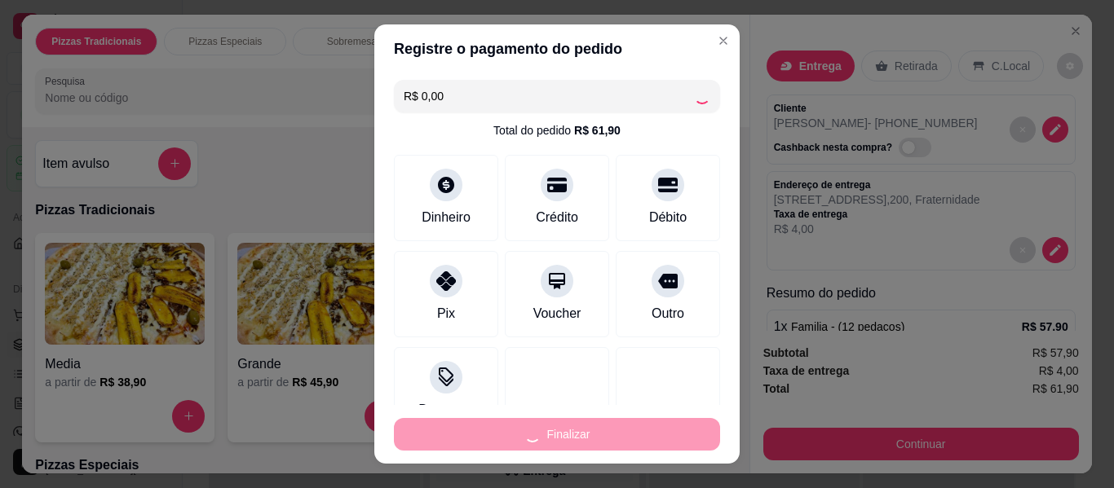
type input "-R$ 61,90"
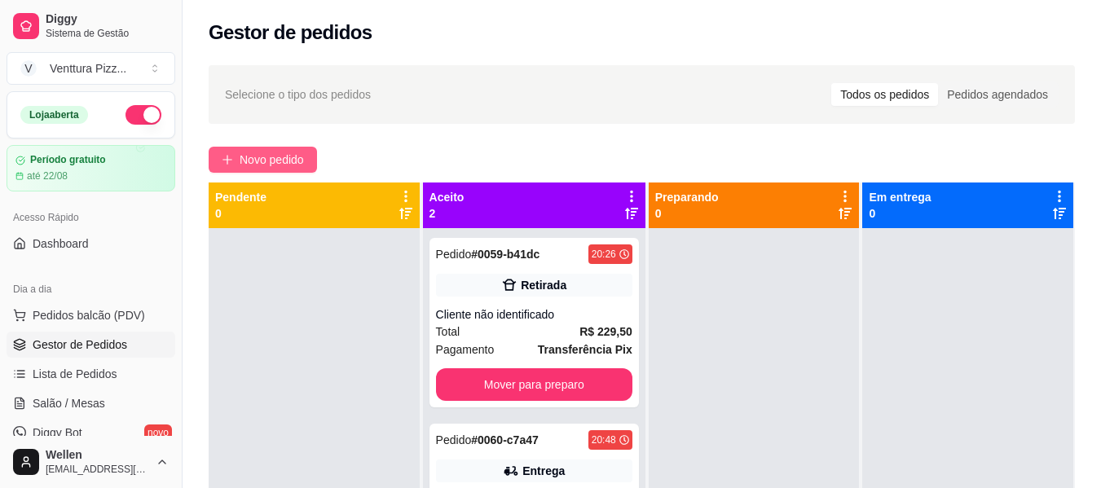
click at [271, 148] on button "Novo pedido" at bounding box center [263, 160] width 108 height 26
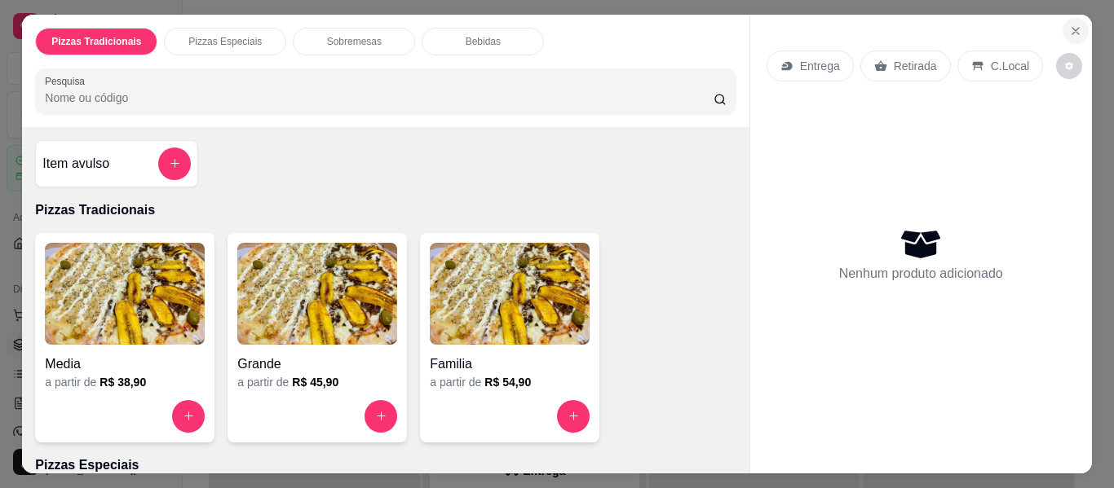
click at [1062, 34] on button "Close" at bounding box center [1075, 31] width 26 height 26
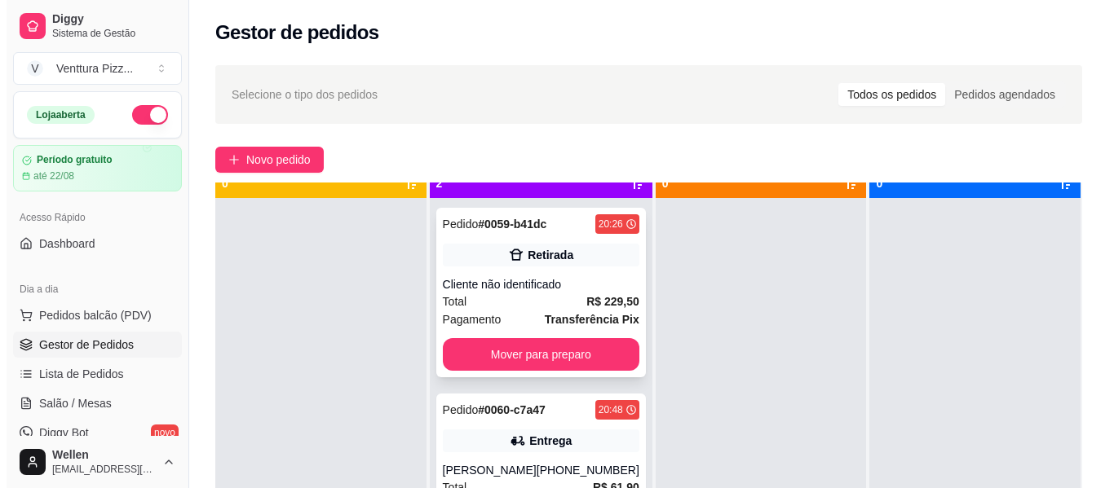
scroll to position [46, 0]
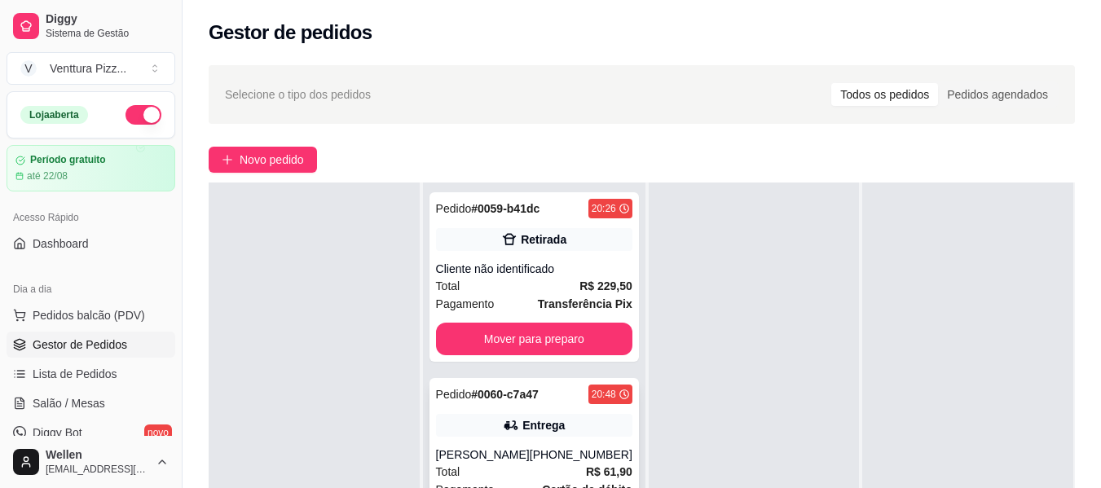
click at [491, 446] on div "Pedido # 0060-c7a47 20:48 Entrega JANE [PHONE_NUMBER] Total R$ 61,90 Pagamento …" at bounding box center [535, 463] width 210 height 170
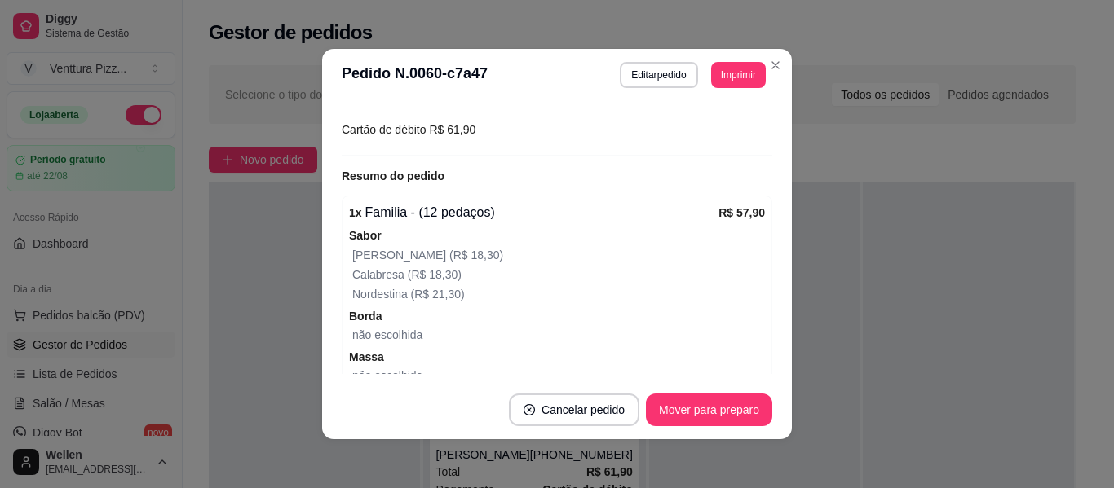
scroll to position [408, 0]
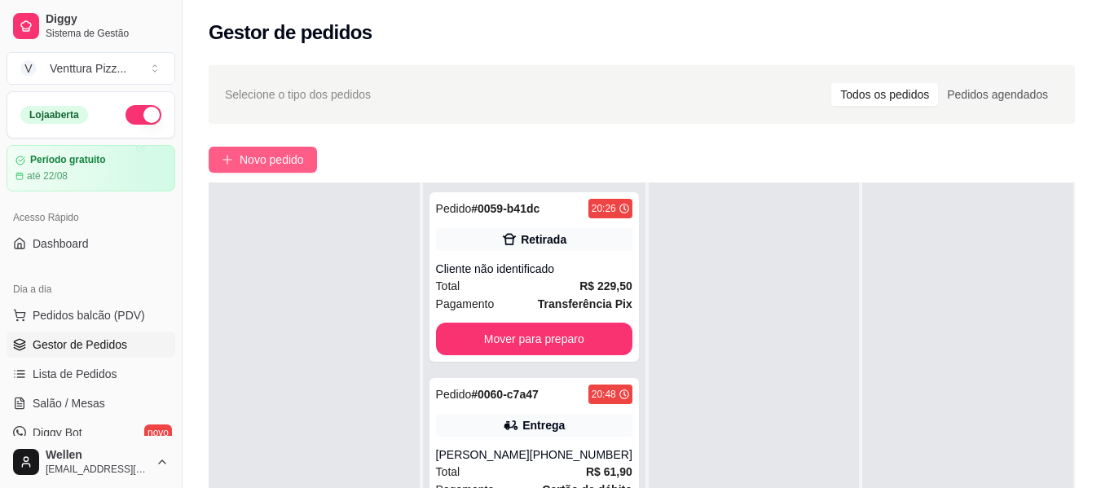
click at [273, 152] on span "Novo pedido" at bounding box center [272, 160] width 64 height 18
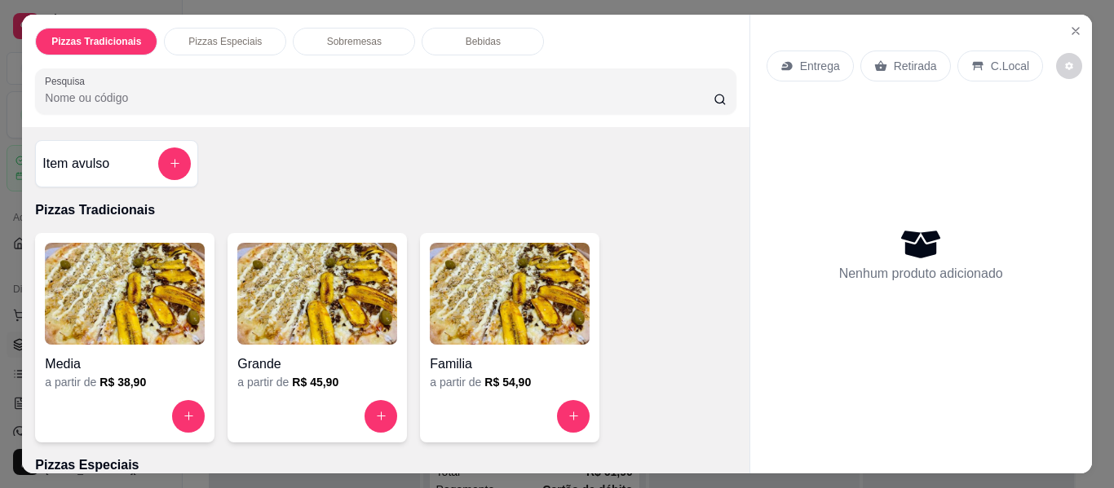
click at [311, 332] on img at bounding box center [317, 294] width 160 height 102
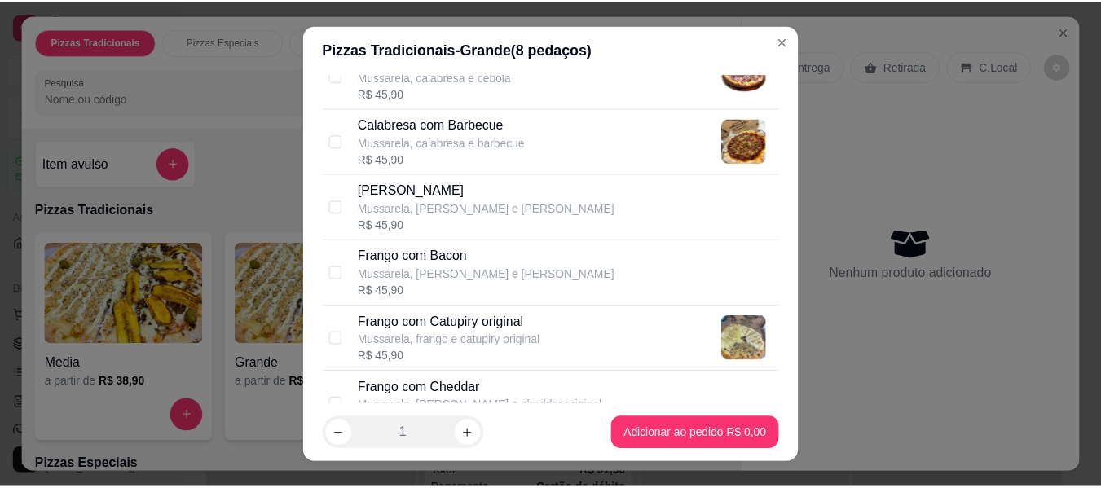
scroll to position [408, 0]
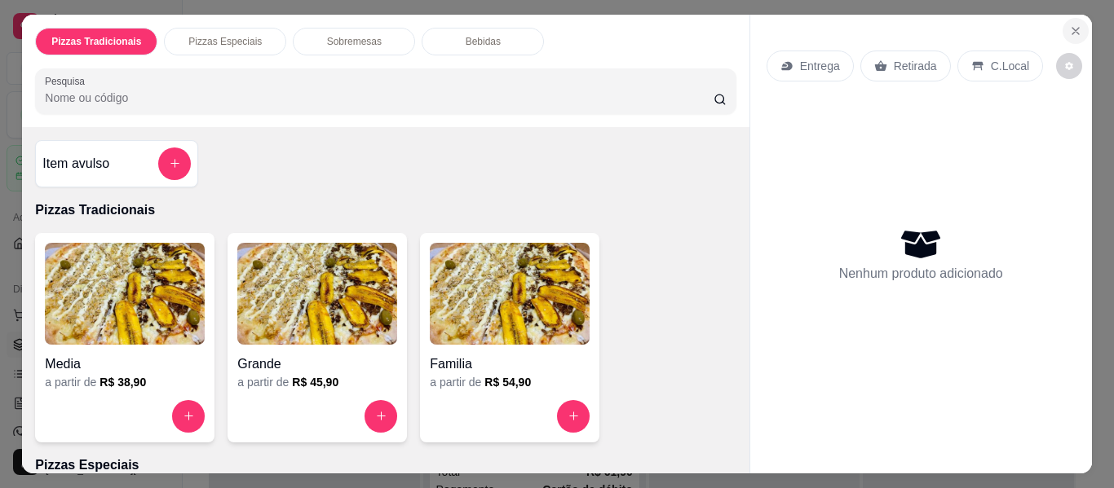
click at [1077, 23] on button "Close" at bounding box center [1075, 31] width 26 height 26
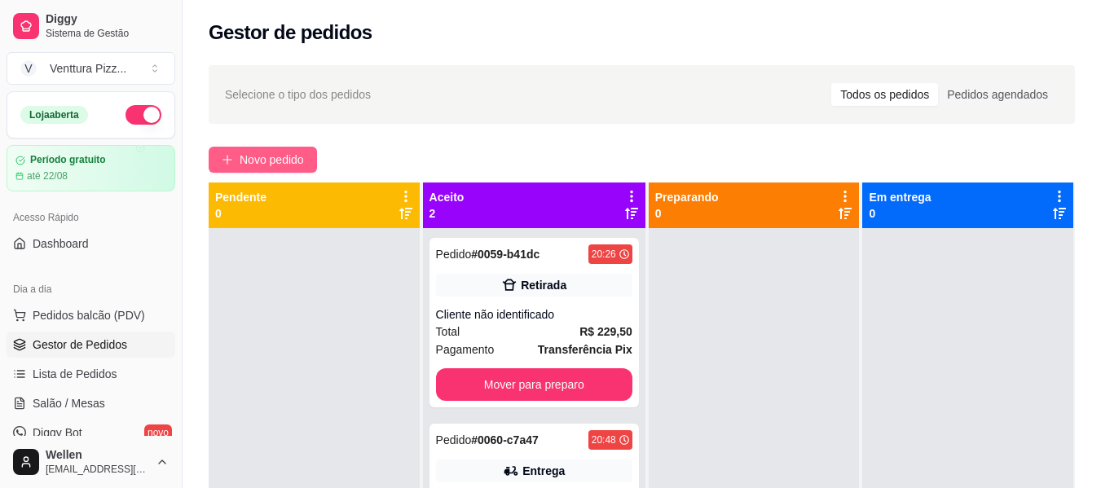
click at [277, 153] on span "Novo pedido" at bounding box center [272, 160] width 64 height 18
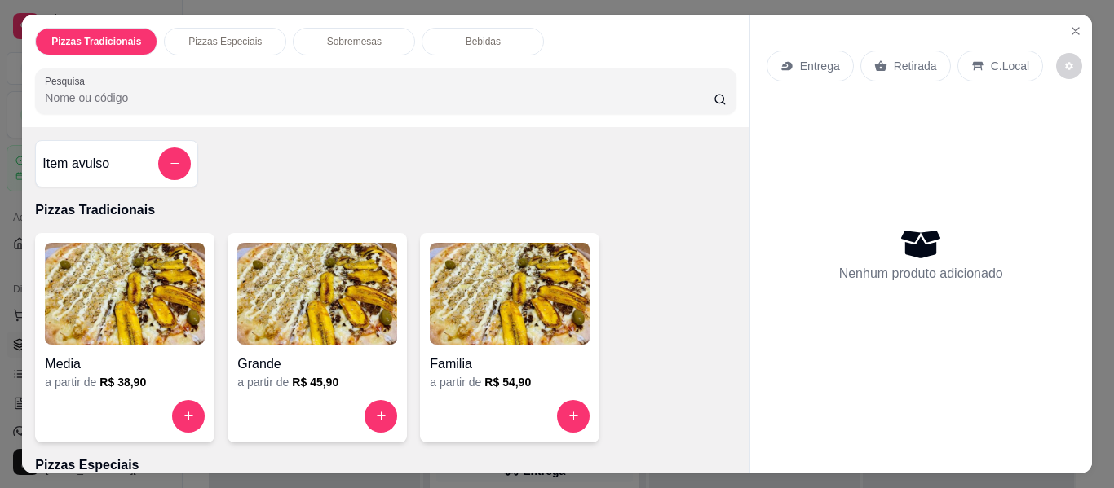
click at [313, 287] on img at bounding box center [317, 294] width 160 height 102
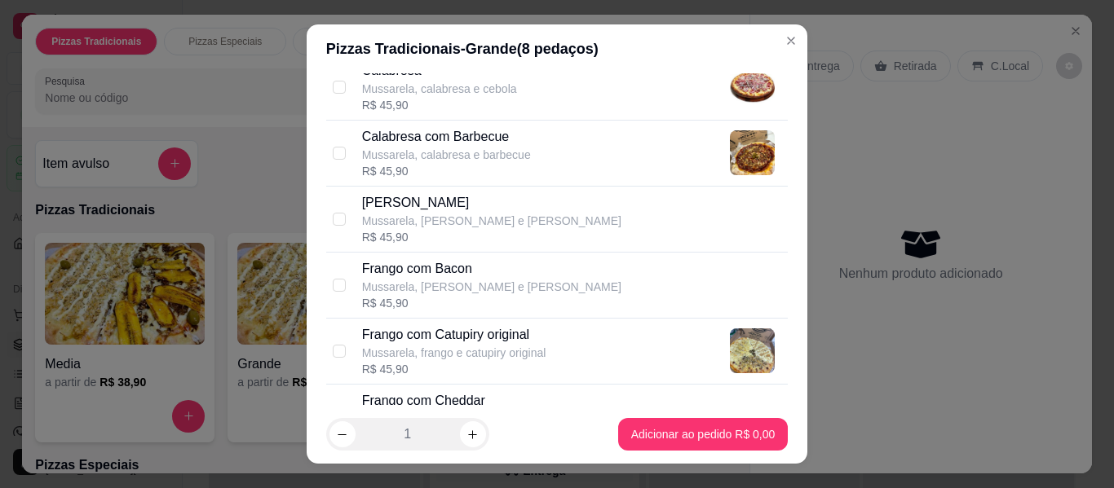
scroll to position [326, 0]
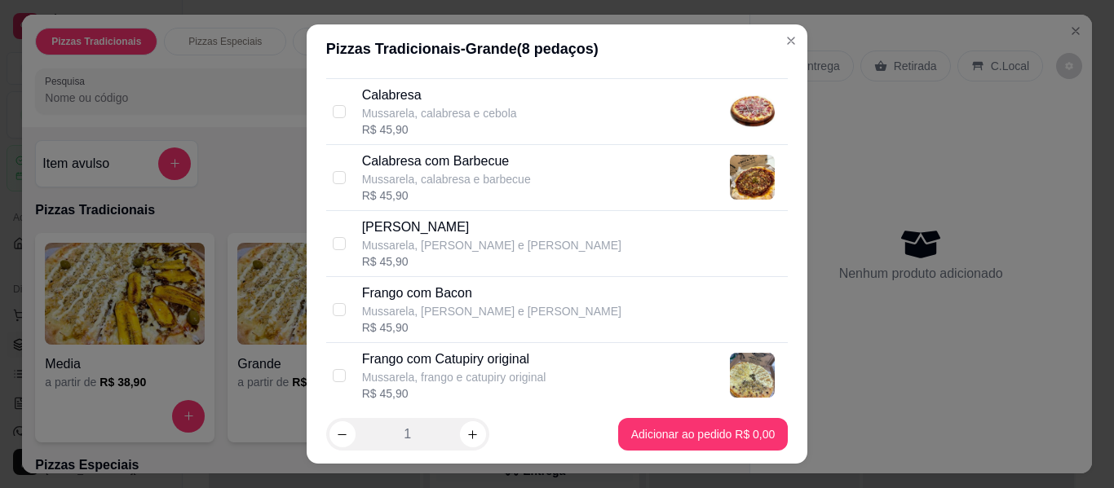
drag, startPoint x: 449, startPoint y: 166, endPoint x: 499, endPoint y: 185, distance: 53.1
click at [464, 171] on div "Calabresa com Barbecue Mussarela, calabresa e barbecue" at bounding box center [446, 170] width 169 height 36
checkbox input "true"
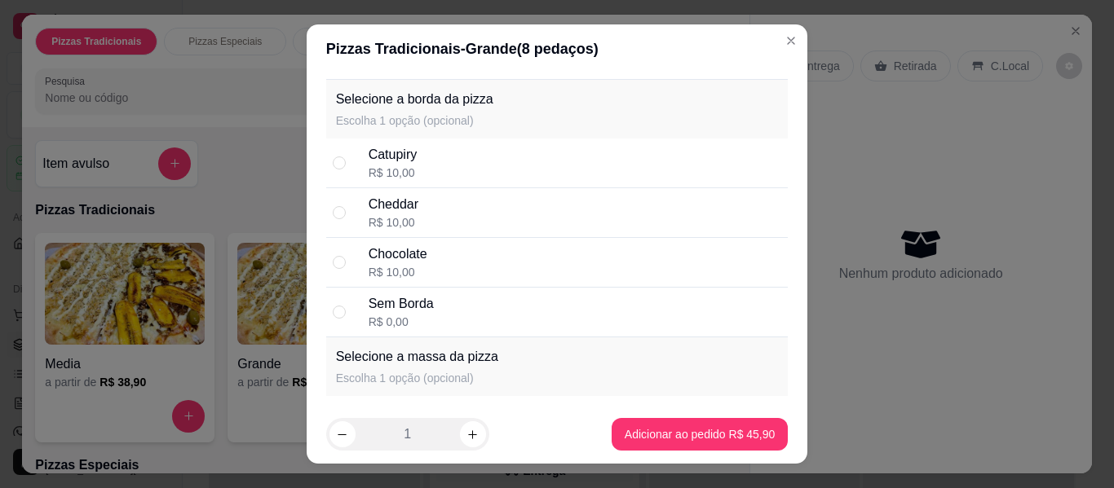
scroll to position [1712, 0]
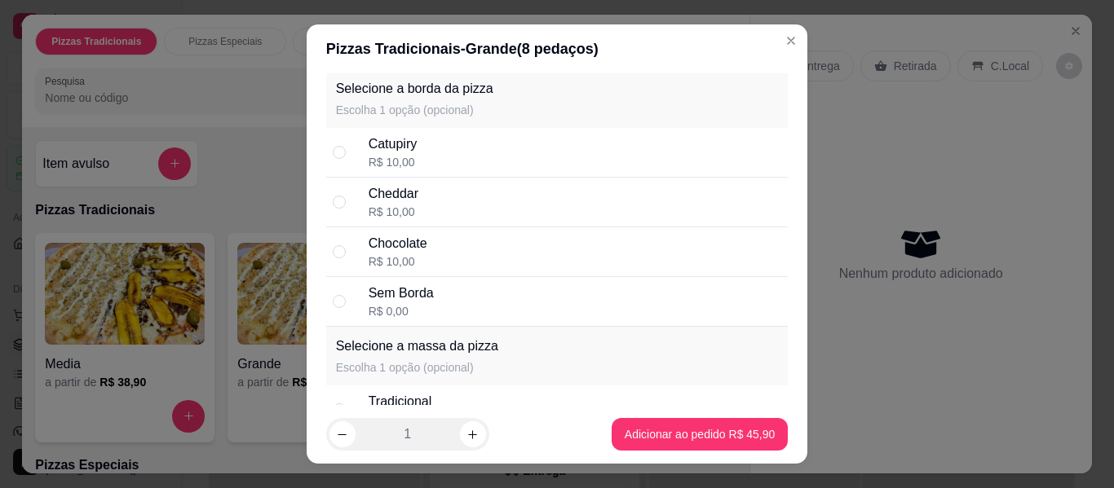
click at [477, 252] on div "Chocolate R$ 10,00" at bounding box center [574, 252] width 413 height 36
radio input "true"
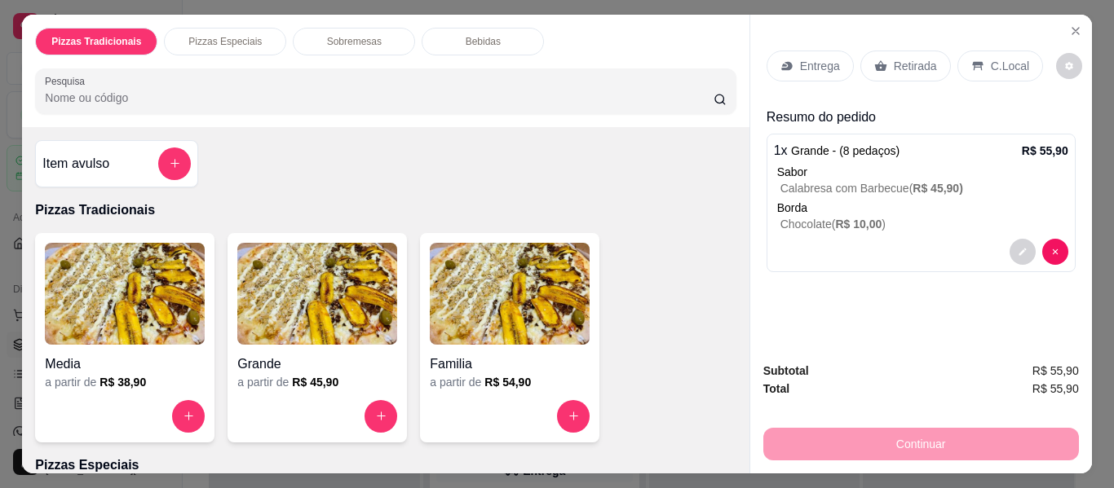
click at [809, 58] on p "Entrega" at bounding box center [820, 66] width 40 height 16
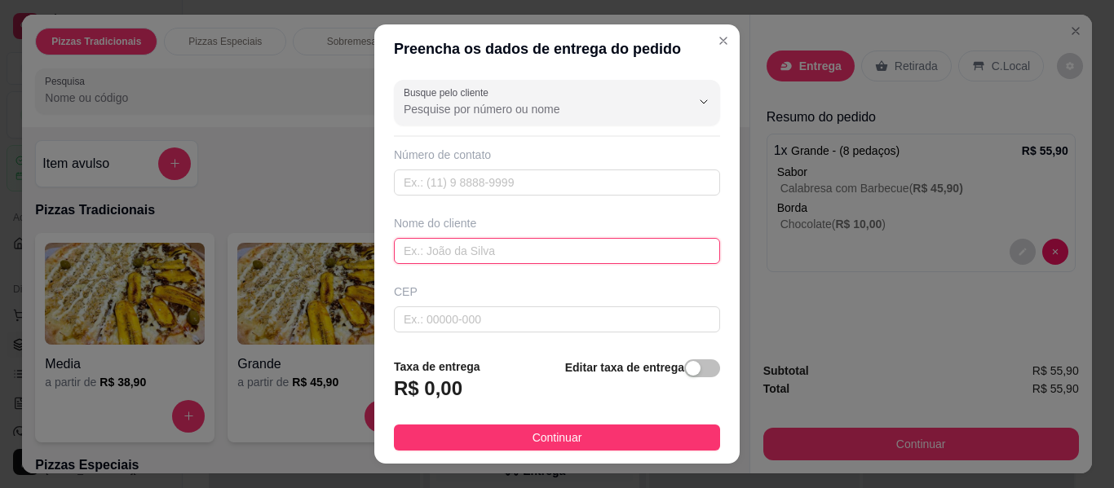
click at [524, 252] on input "text" at bounding box center [557, 251] width 326 height 26
type input "[PERSON_NAME]"
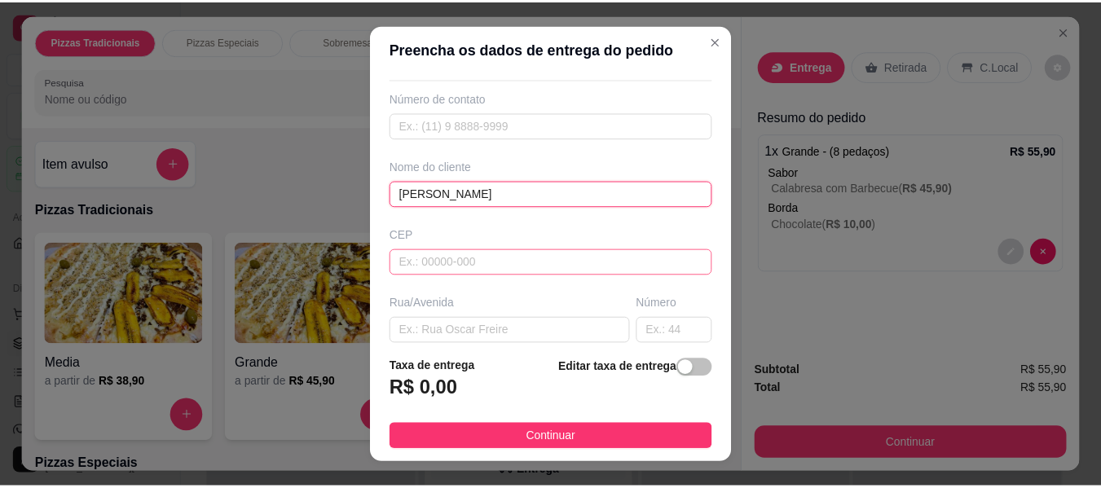
scroll to position [82, 0]
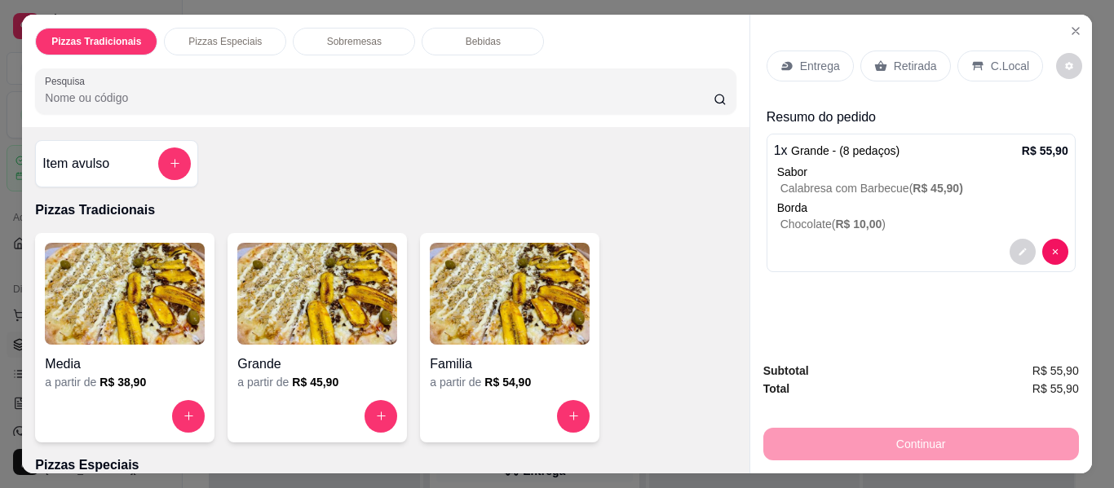
click at [874, 60] on icon at bounding box center [880, 66] width 13 height 13
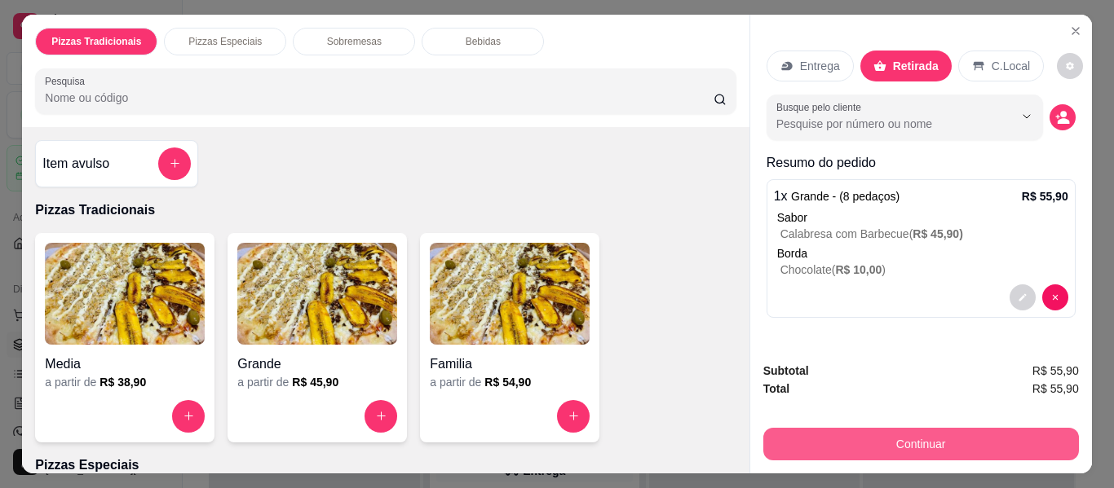
click at [958, 430] on button "Continuar" at bounding box center [920, 444] width 315 height 33
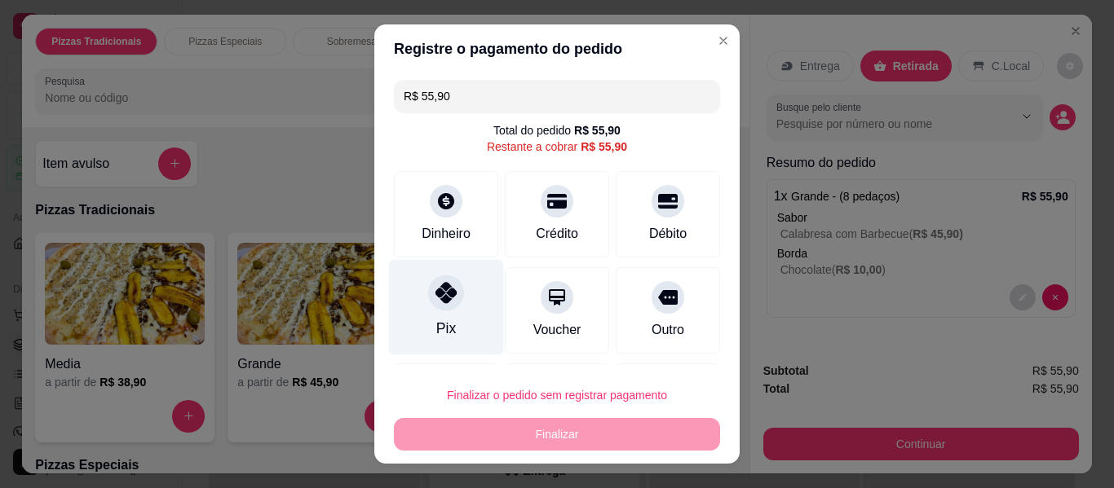
click at [454, 311] on div "Pix" at bounding box center [446, 307] width 115 height 95
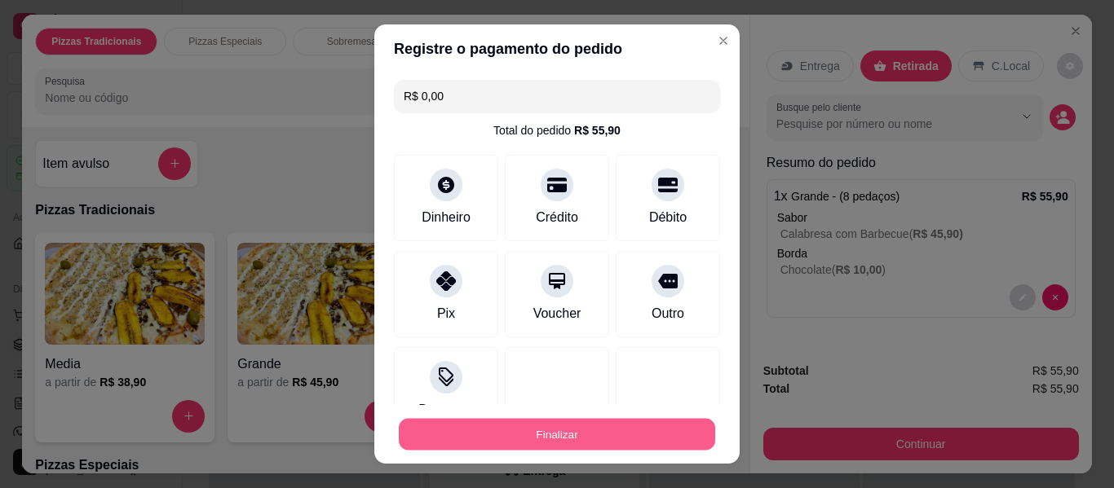
click at [556, 421] on button "Finalizar" at bounding box center [557, 435] width 316 height 32
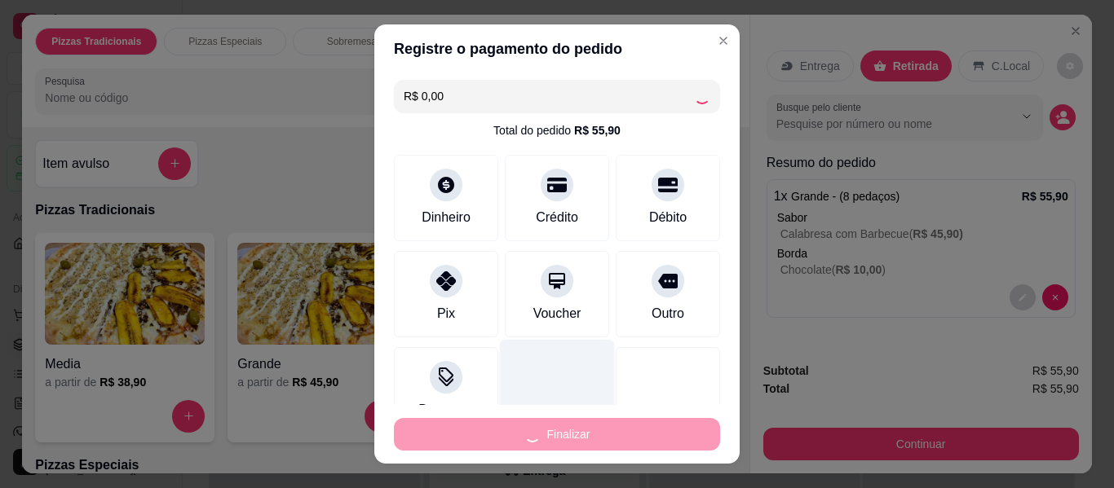
type input "-R$ 55,90"
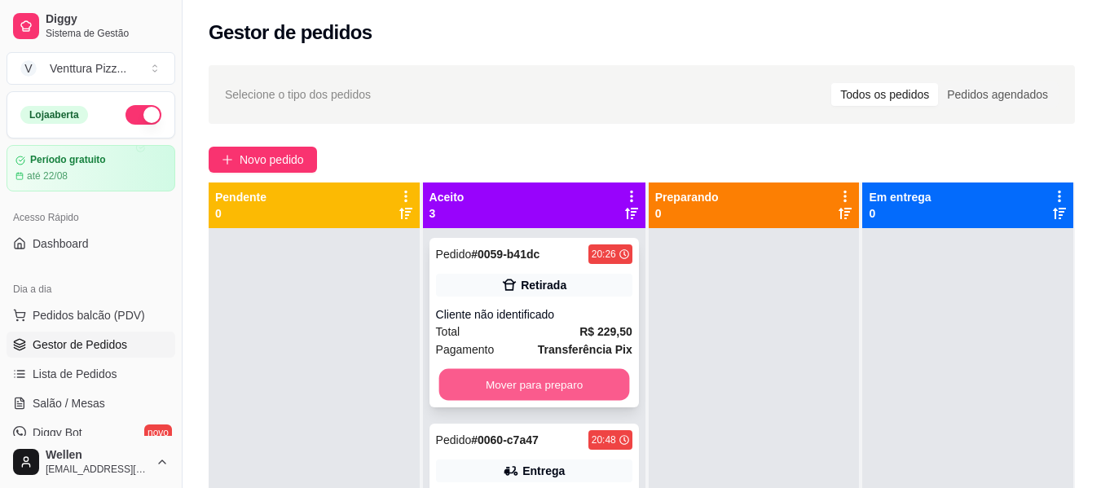
click at [530, 380] on button "Mover para preparo" at bounding box center [534, 385] width 191 height 32
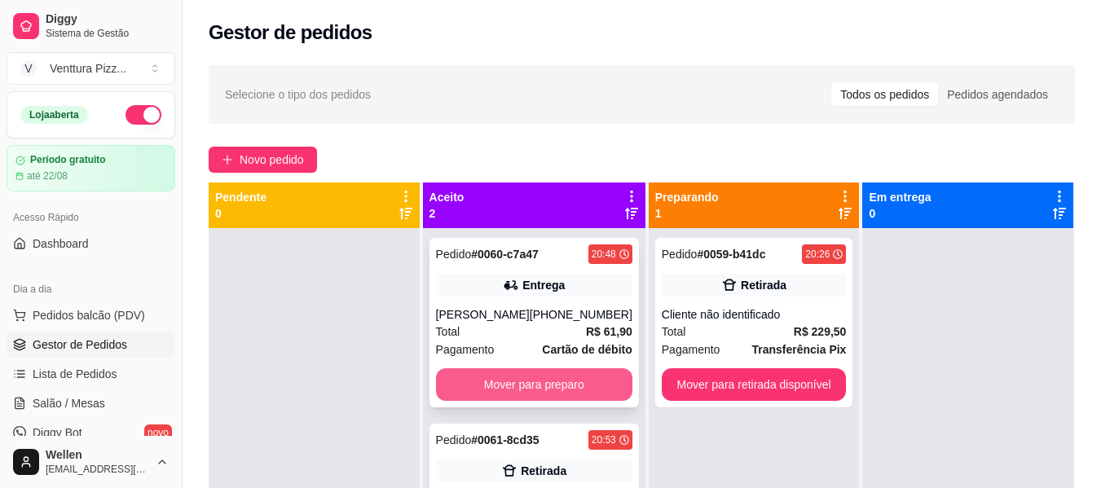
click at [565, 393] on button "Mover para preparo" at bounding box center [534, 384] width 196 height 33
